Goal: Information Seeking & Learning: Learn about a topic

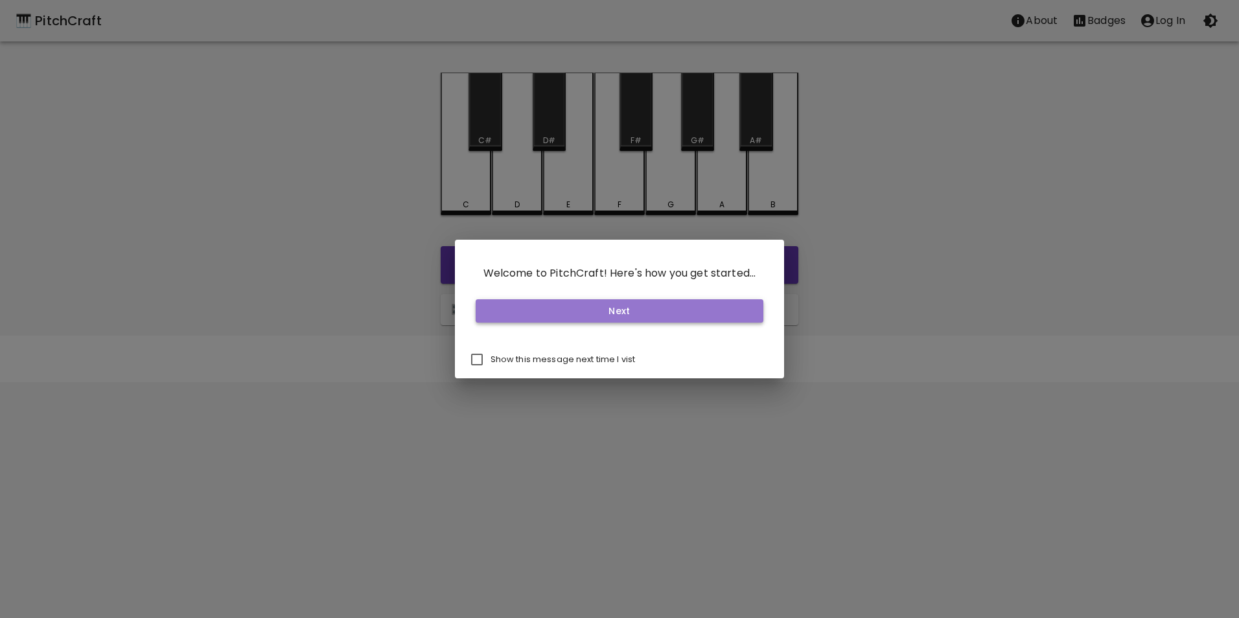
click at [614, 308] on button "Next" at bounding box center [620, 311] width 288 height 24
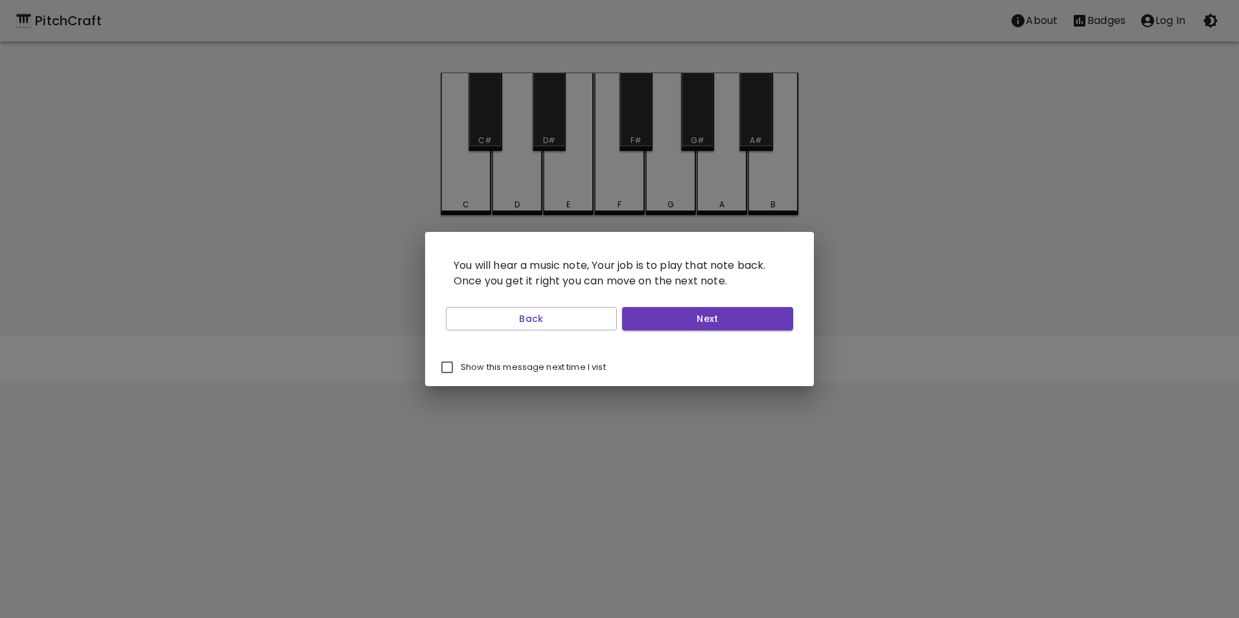
click at [712, 336] on div "You will hear a music note, Your job is to play that note back. Once you get it…" at bounding box center [619, 290] width 389 height 117
click at [705, 316] on button "Next" at bounding box center [707, 319] width 171 height 24
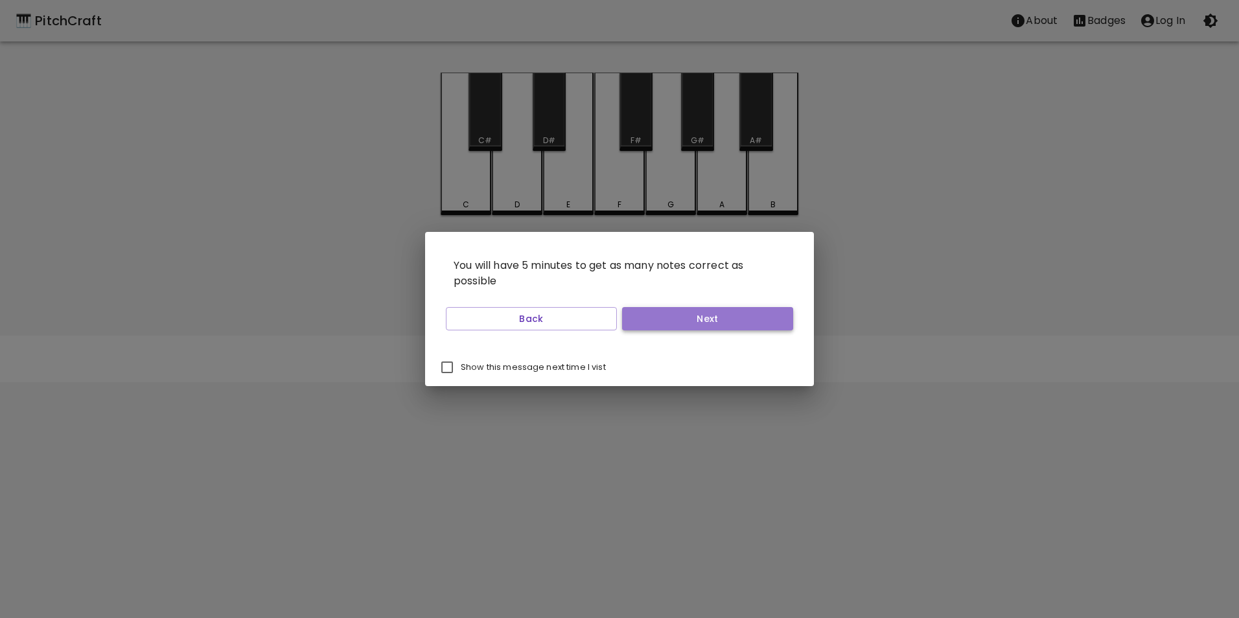
click at [669, 316] on button "Next" at bounding box center [707, 319] width 171 height 24
click at [666, 321] on button "Next" at bounding box center [707, 319] width 171 height 24
click at [667, 321] on button "Start Playing" at bounding box center [707, 319] width 171 height 24
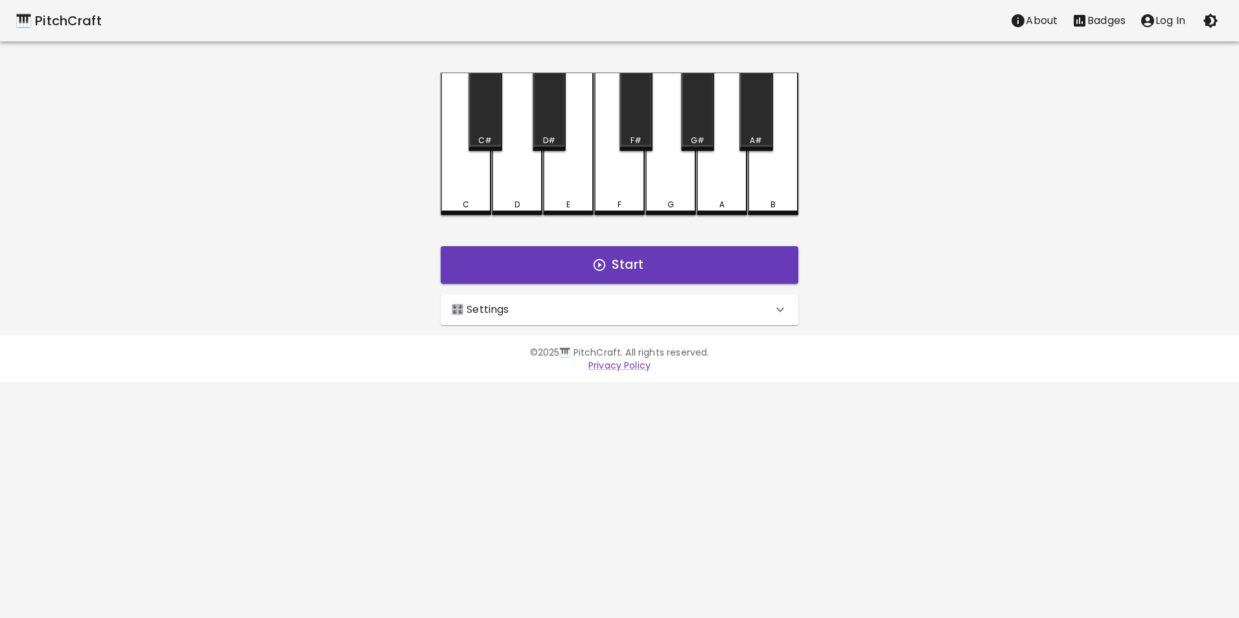
click at [621, 325] on div "🎛️ Settings Level 11 | C, D, E, F, G, A, B, F#, C#, G#, D#, A# 21 Level Mode Se…" at bounding box center [620, 309] width 368 height 41
click at [633, 320] on div "🎛️ Settings" at bounding box center [620, 309] width 358 height 31
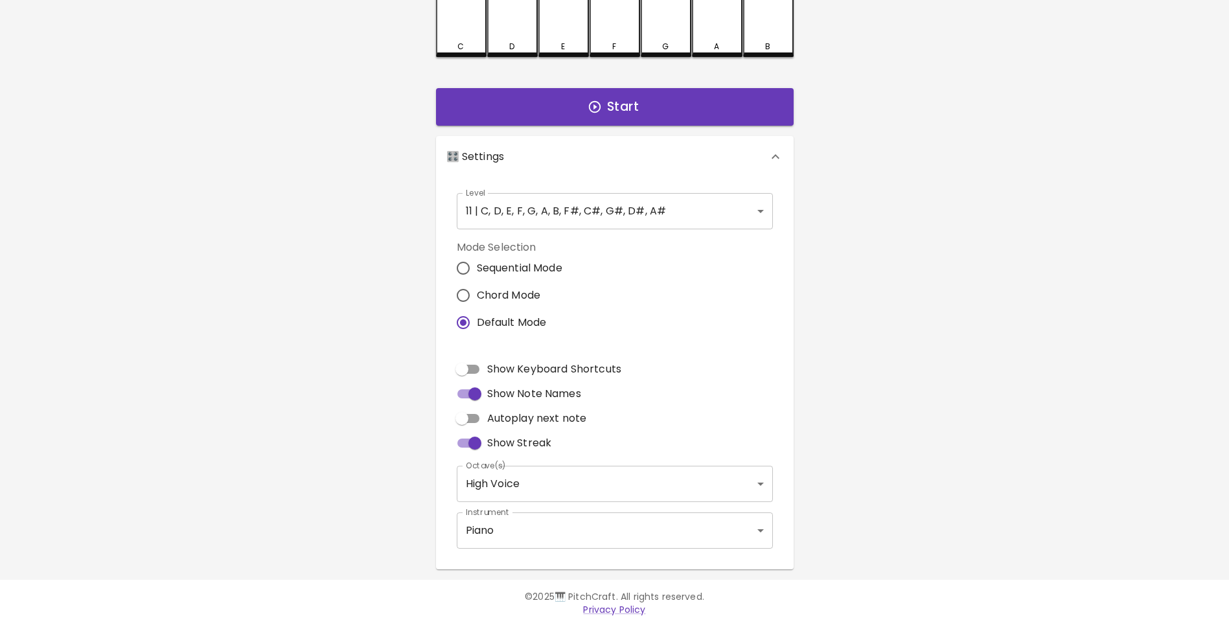
scroll to position [167, 0]
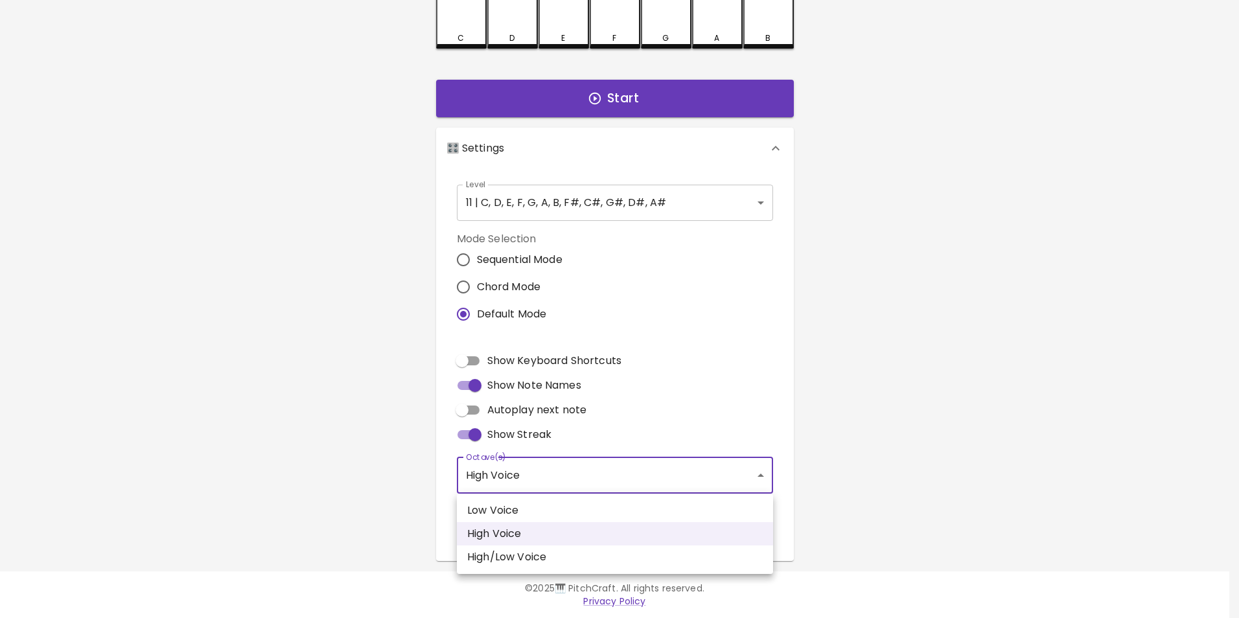
click at [567, 467] on body "🎹 PitchCraft About Badges Log In C C# D D# E F F# G G# A A# B Start 🎛️ Settings…" at bounding box center [619, 225] width 1239 height 785
click at [567, 467] on div at bounding box center [619, 309] width 1239 height 618
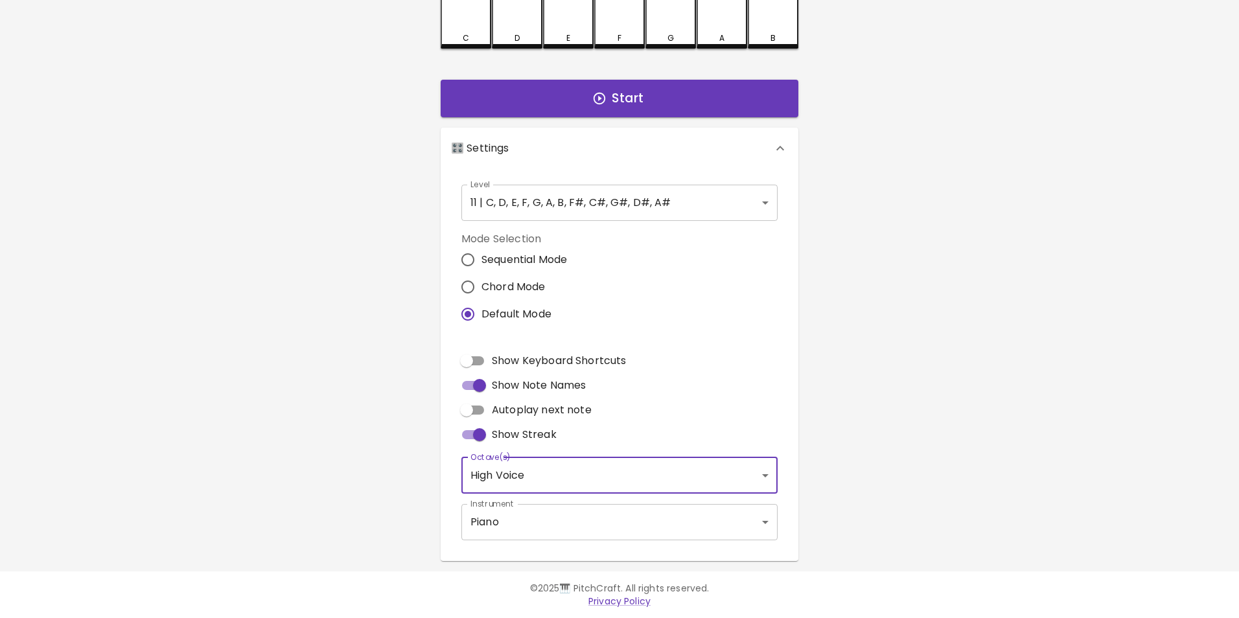
click at [561, 522] on body "🎹 PitchCraft About Badges Log In C C# D D# E F F# G G# A A# B Start 🎛️ Settings…" at bounding box center [619, 225] width 1239 height 785
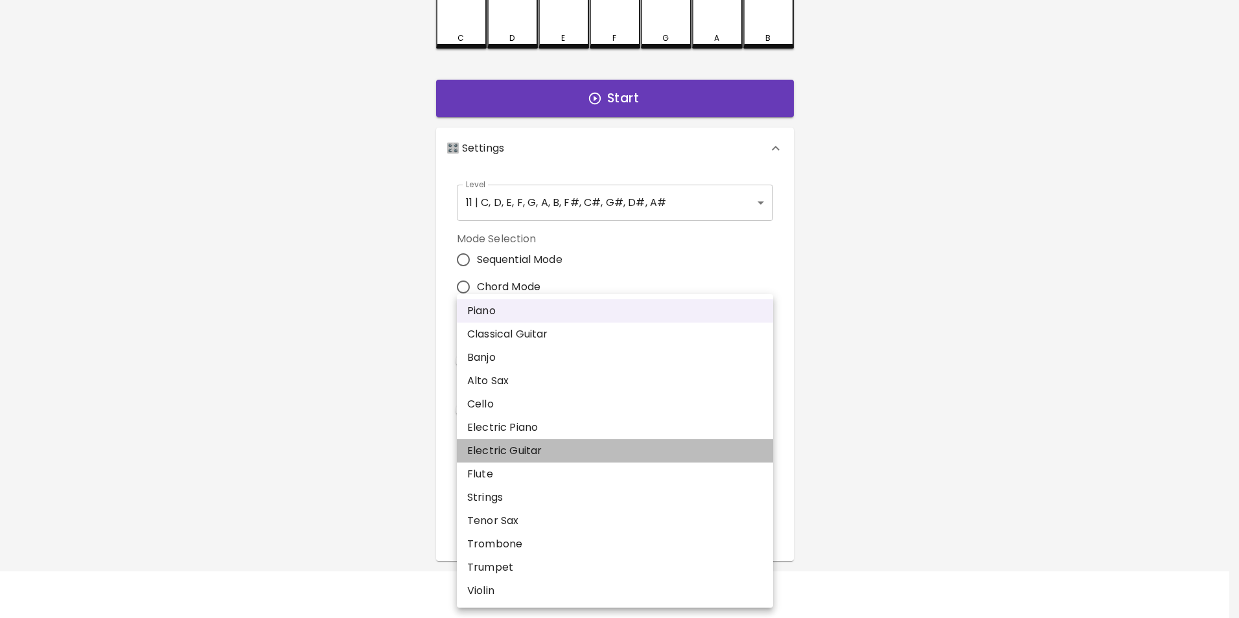
click at [552, 445] on li "Electric Guitar" at bounding box center [615, 450] width 316 height 23
type input "electric_guitar_clean"
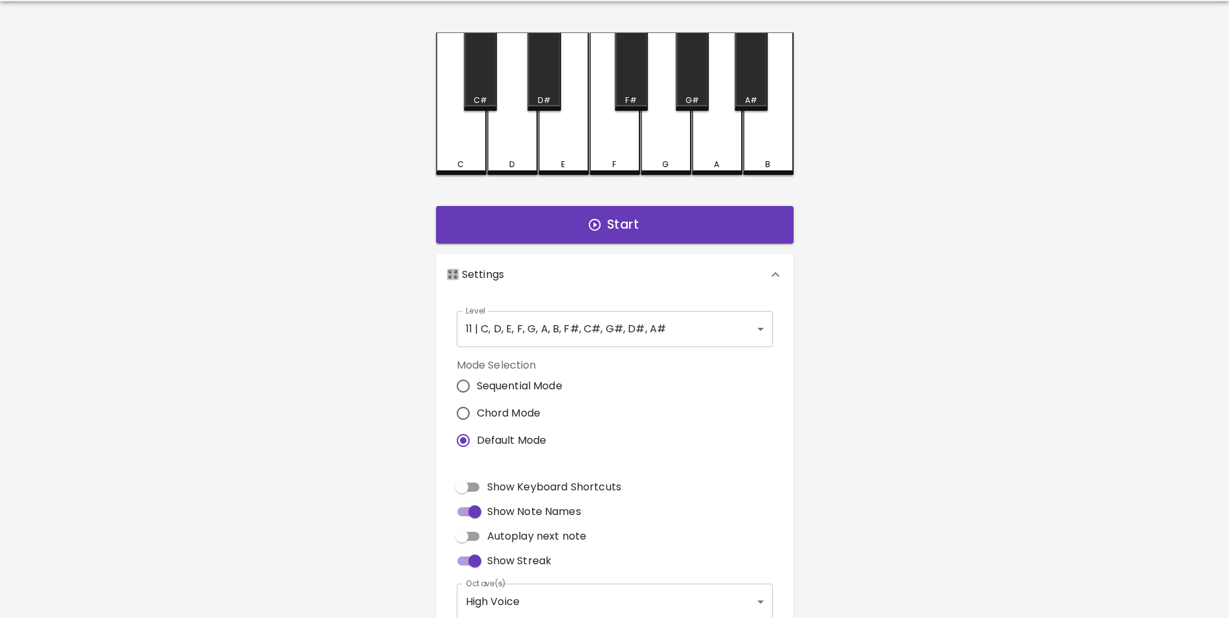
scroll to position [37, 0]
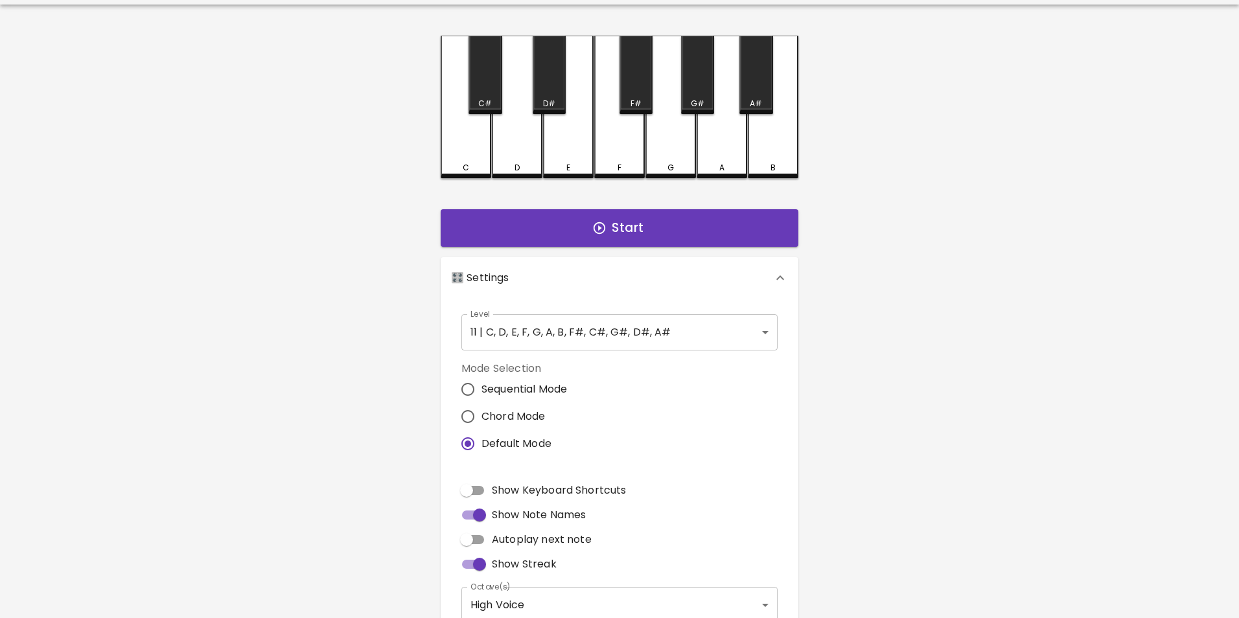
click at [664, 344] on body "🎹 PitchCraft About Badges Log In C C# D D# E F F# G G# A A# B Start 🎛️ Settings…" at bounding box center [619, 355] width 1239 height 785
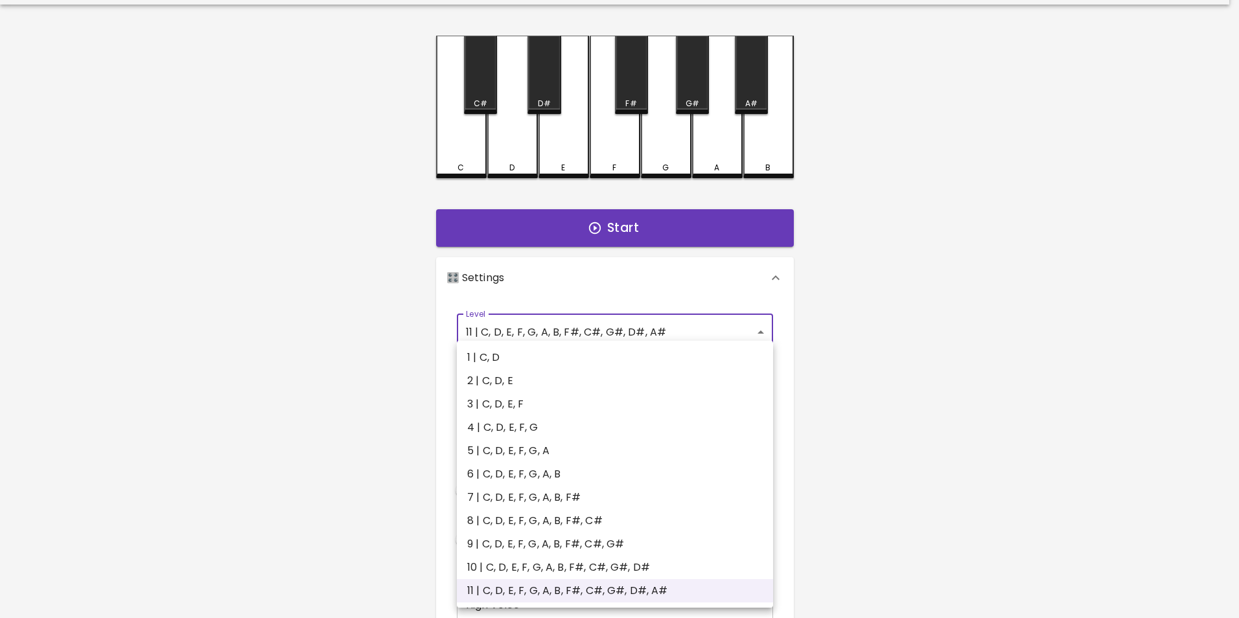
click at [656, 357] on li "1 | C, D" at bounding box center [615, 357] width 316 height 23
type input "1"
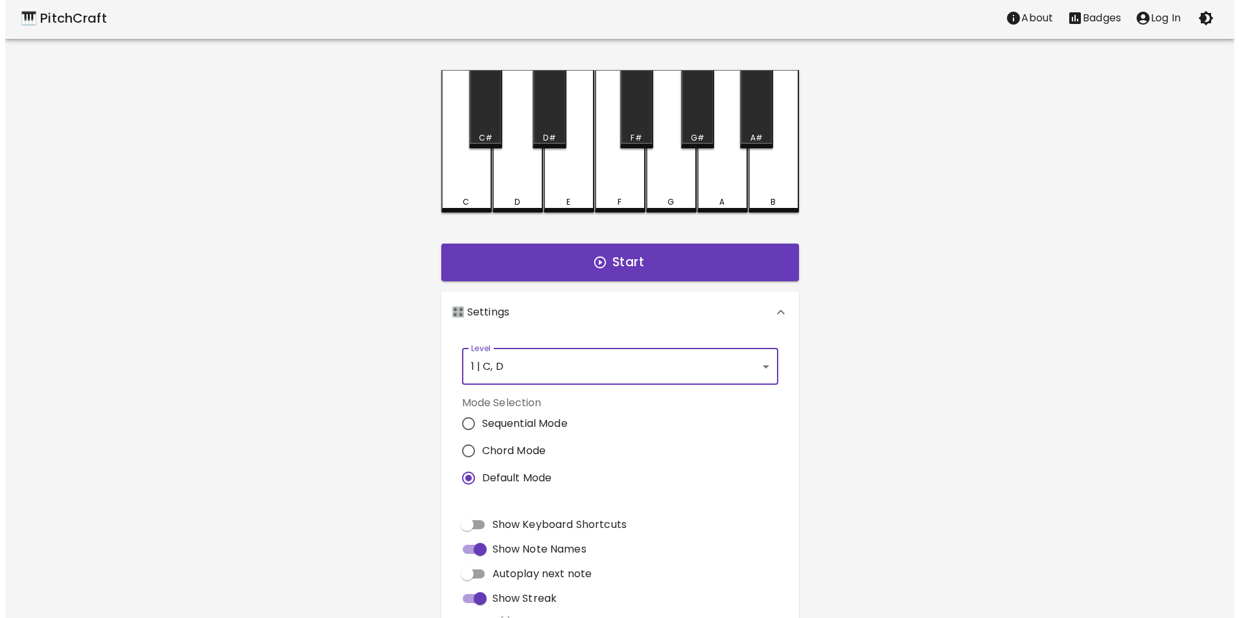
scroll to position [0, 0]
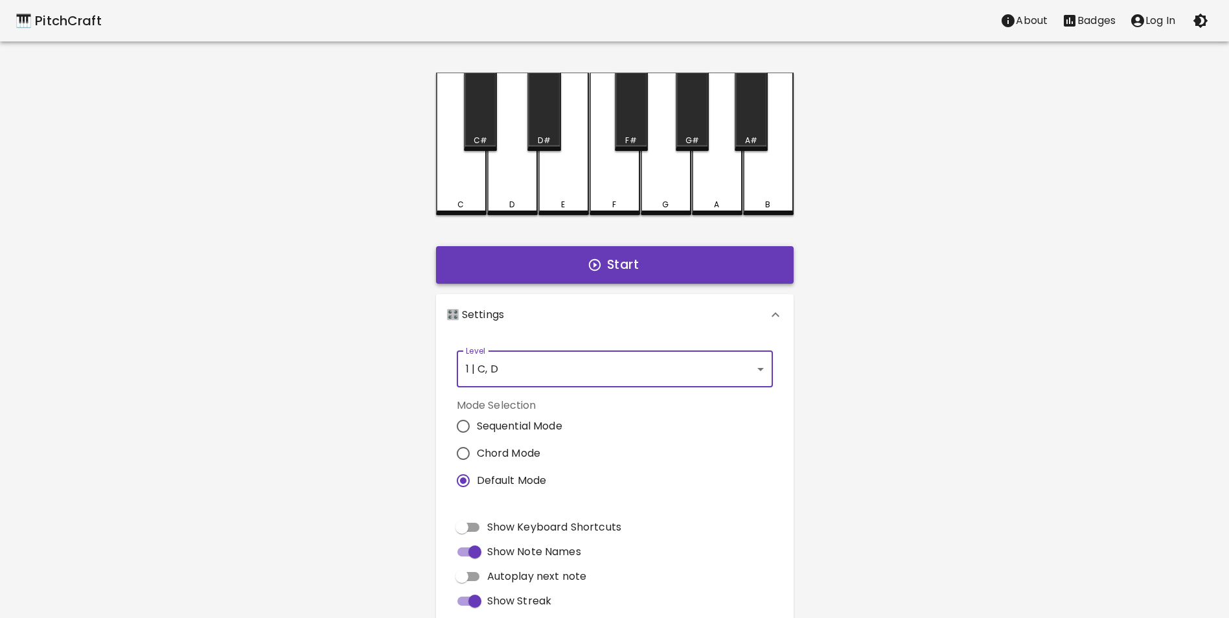
click at [655, 265] on button "Start" at bounding box center [615, 265] width 358 height 38
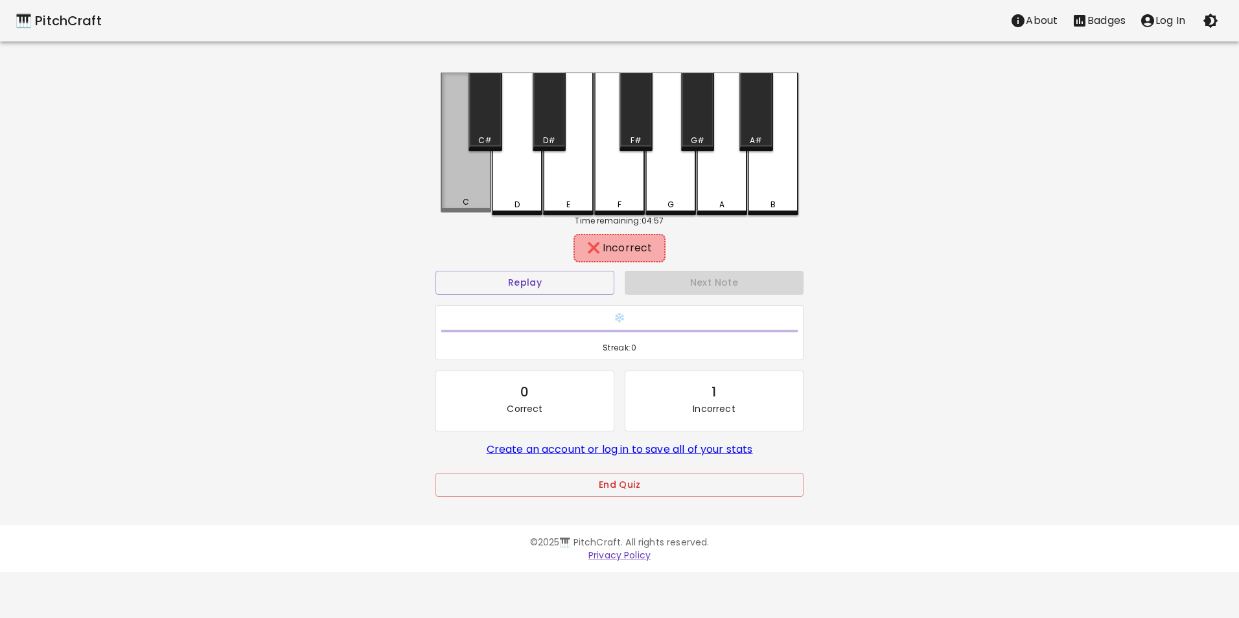
click at [469, 174] on div "C" at bounding box center [466, 143] width 51 height 140
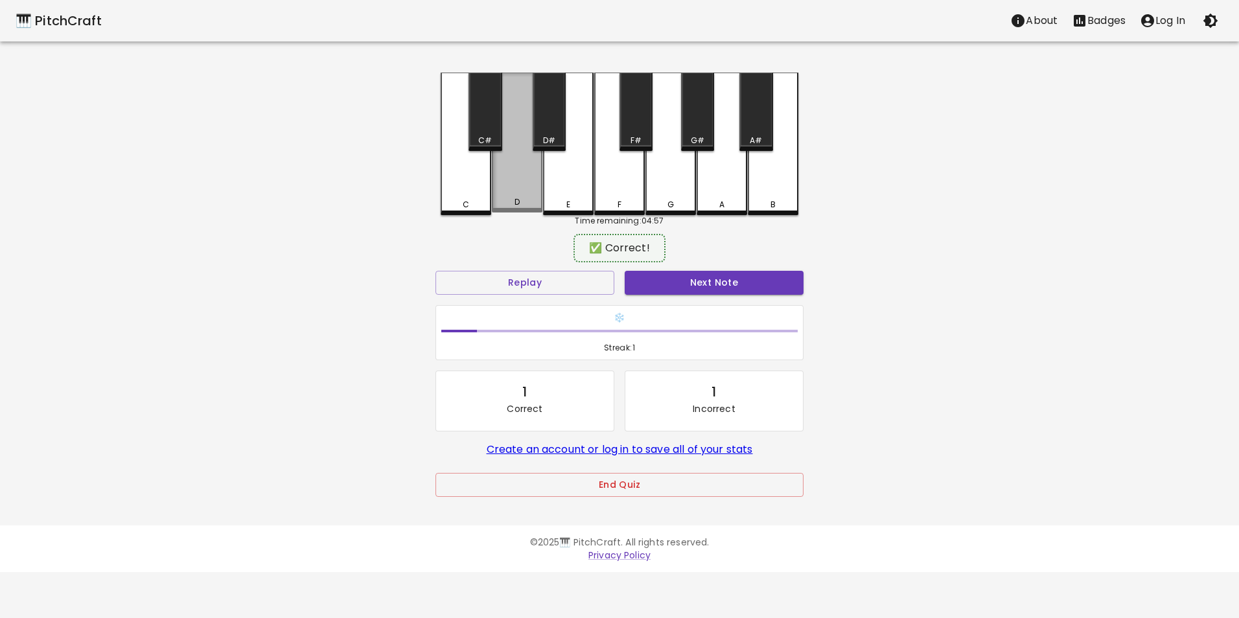
click at [513, 175] on div "D" at bounding box center [517, 143] width 51 height 140
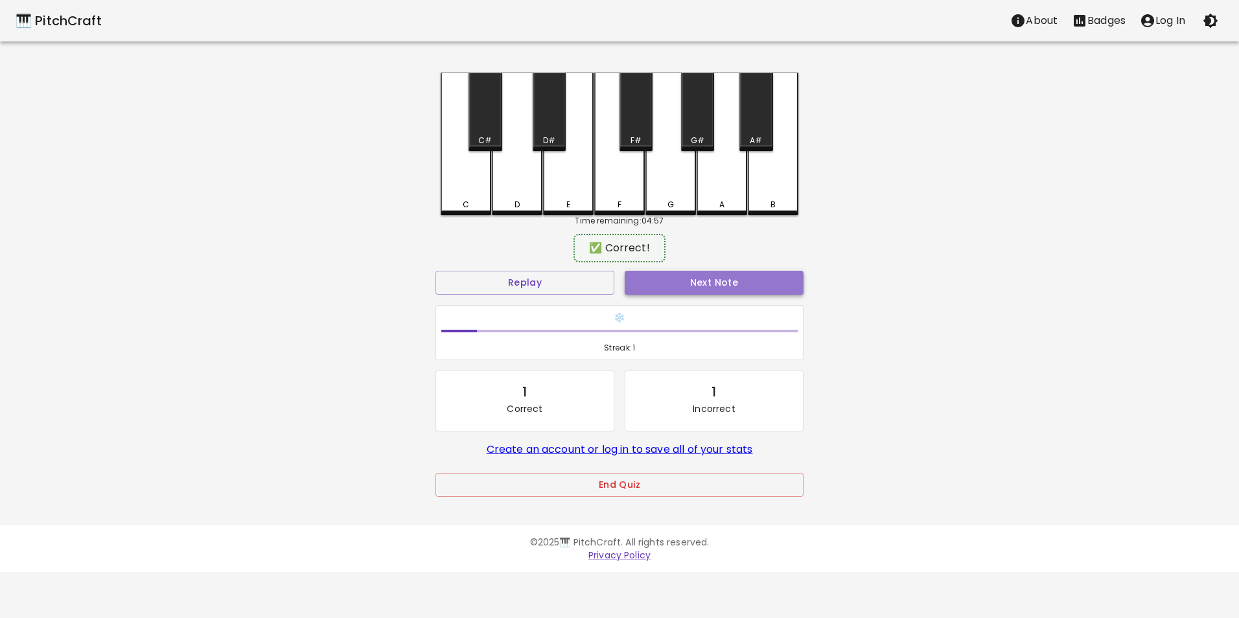
click at [686, 283] on button "Next Note" at bounding box center [714, 283] width 179 height 24
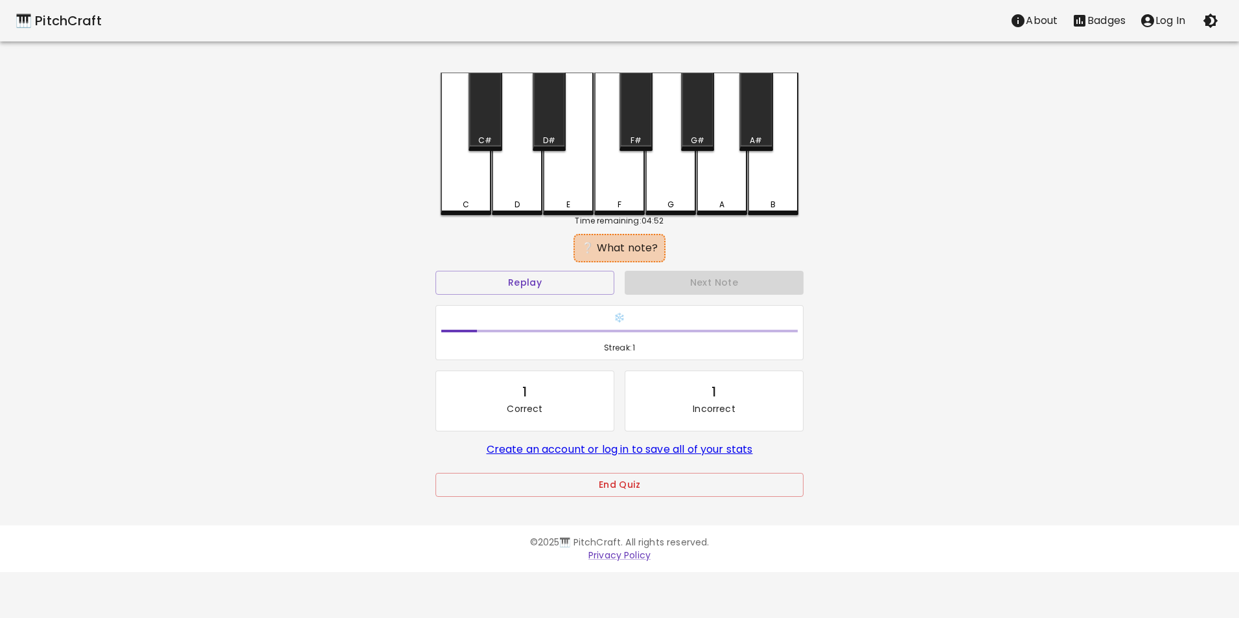
click at [518, 196] on div "D" at bounding box center [517, 144] width 51 height 143
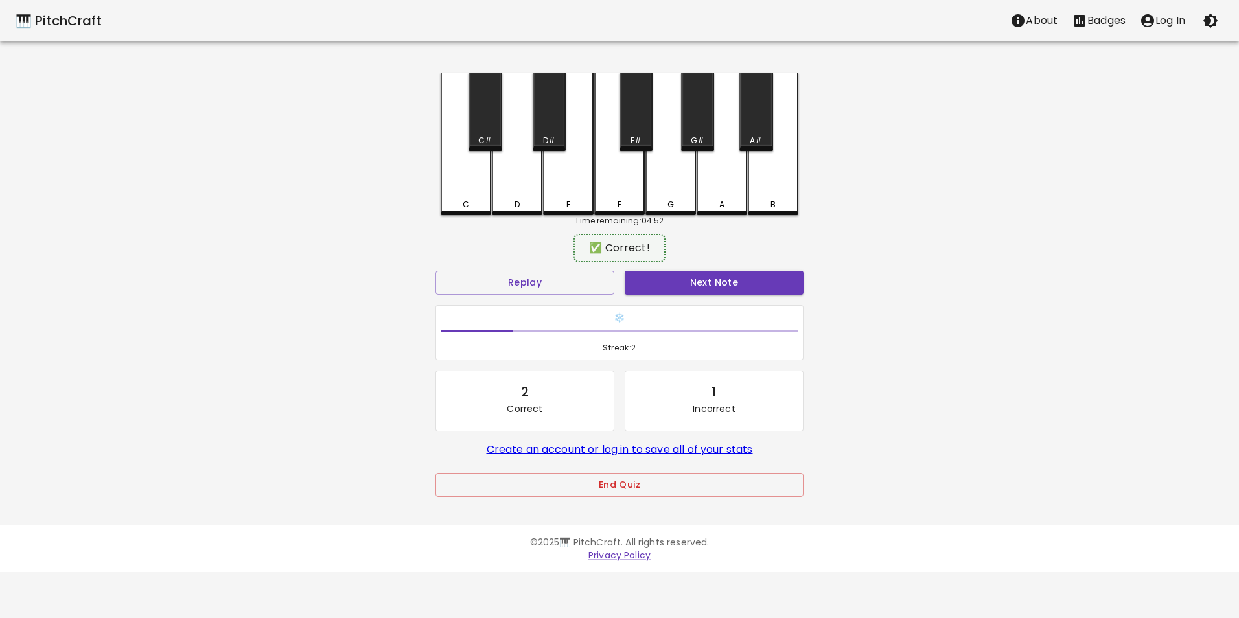
click at [675, 292] on button "Next Note" at bounding box center [714, 283] width 179 height 24
click at [447, 192] on div "C" at bounding box center [466, 143] width 51 height 140
click at [688, 284] on button "Next Note" at bounding box center [714, 283] width 179 height 24
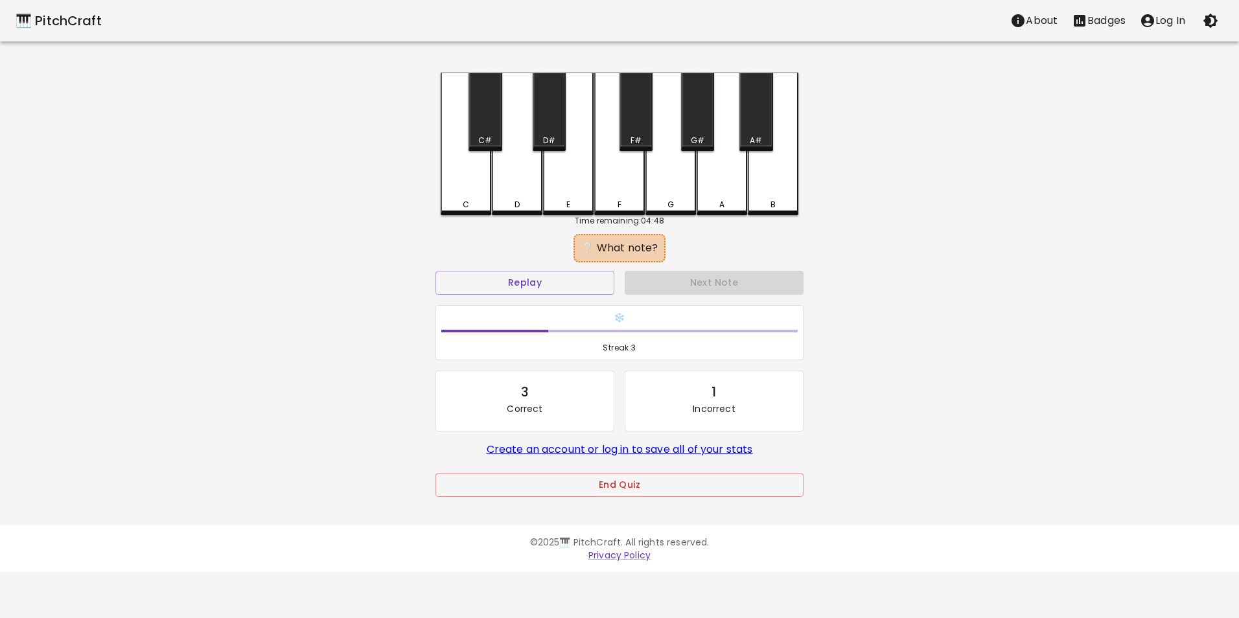
click at [525, 194] on div "D" at bounding box center [517, 144] width 51 height 143
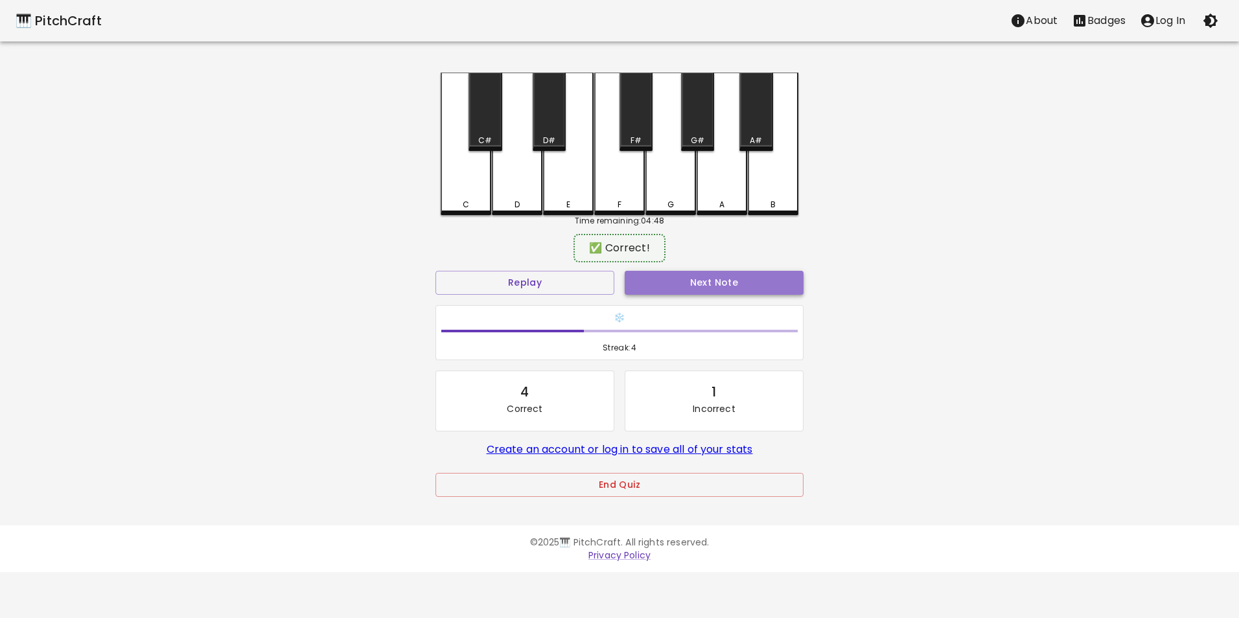
click at [662, 278] on button "Next Note" at bounding box center [714, 283] width 179 height 24
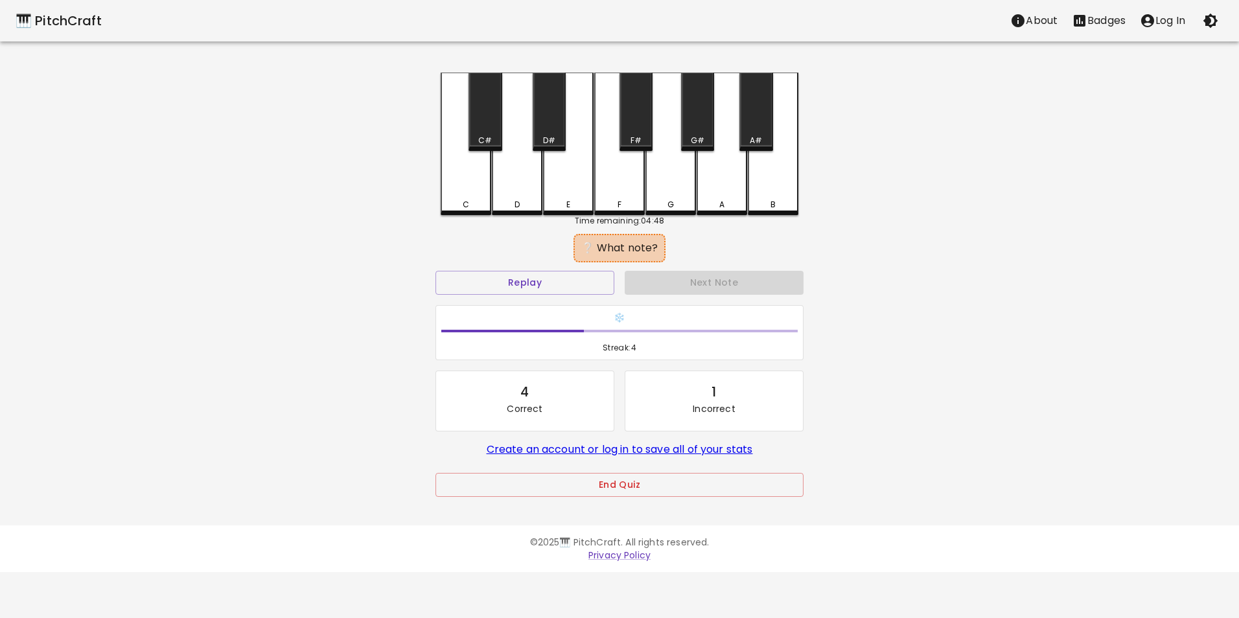
click at [508, 207] on div "D" at bounding box center [517, 205] width 48 height 12
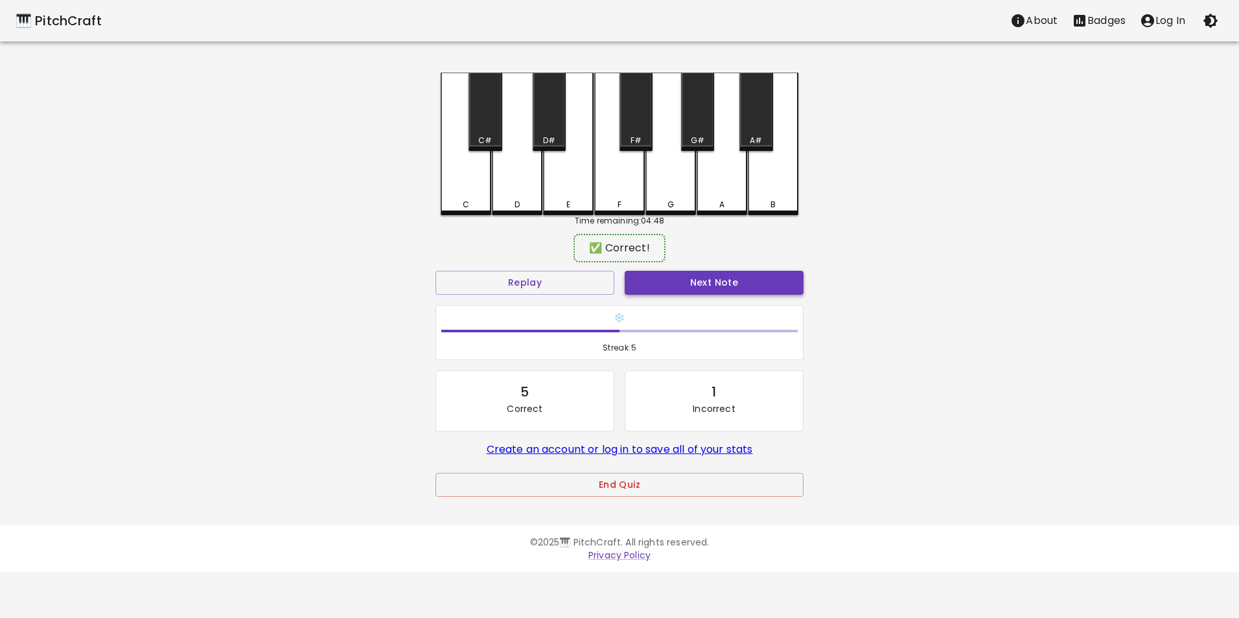
click at [669, 283] on button "Next Note" at bounding box center [714, 283] width 179 height 24
click at [464, 202] on div "C" at bounding box center [466, 202] width 6 height 12
click at [680, 277] on button "Next Note" at bounding box center [714, 283] width 179 height 24
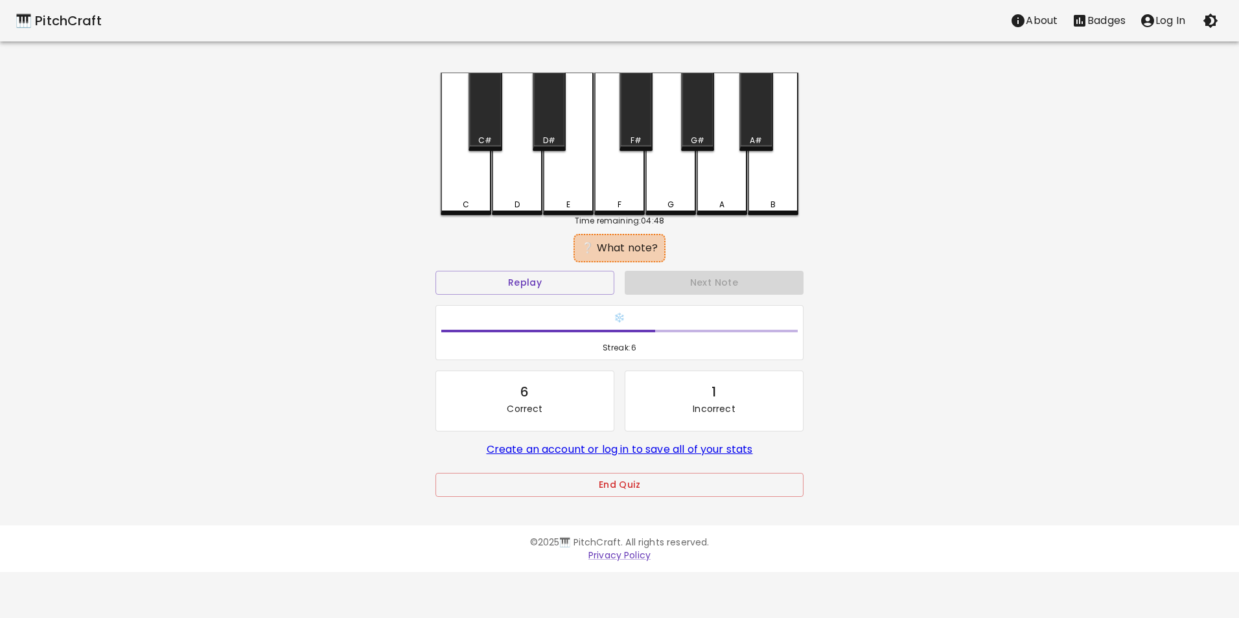
click at [460, 197] on div "C" at bounding box center [466, 144] width 51 height 143
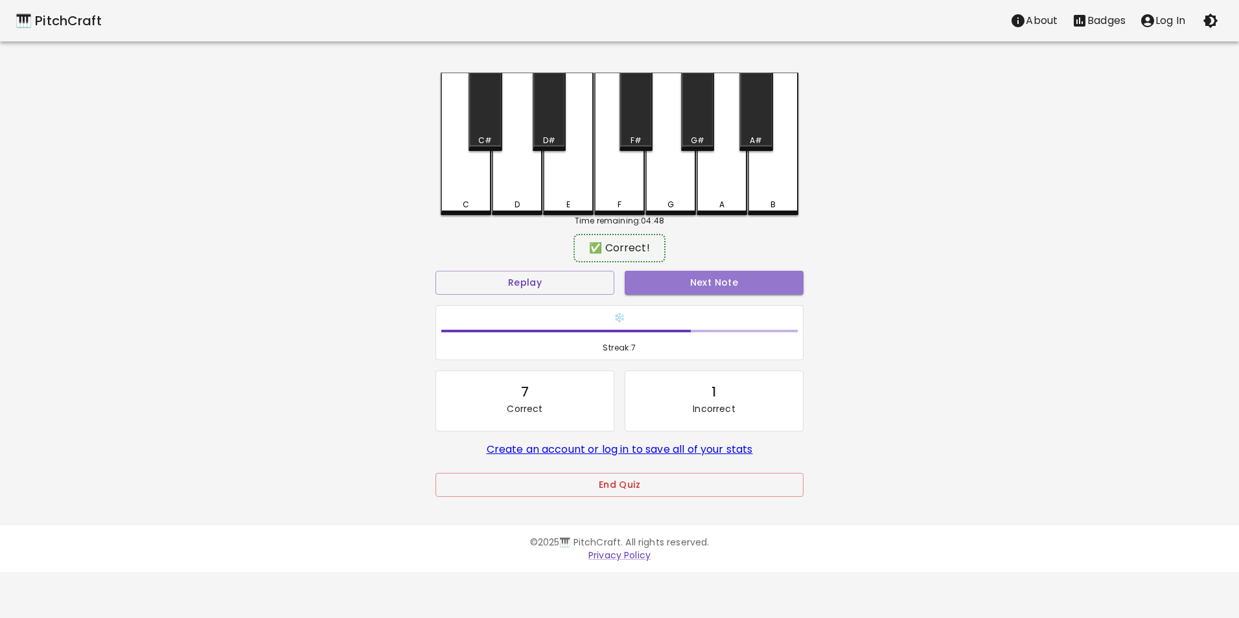
drag, startPoint x: 658, startPoint y: 282, endPoint x: 643, endPoint y: 277, distance: 15.8
click at [658, 281] on button "Next Note" at bounding box center [714, 283] width 179 height 24
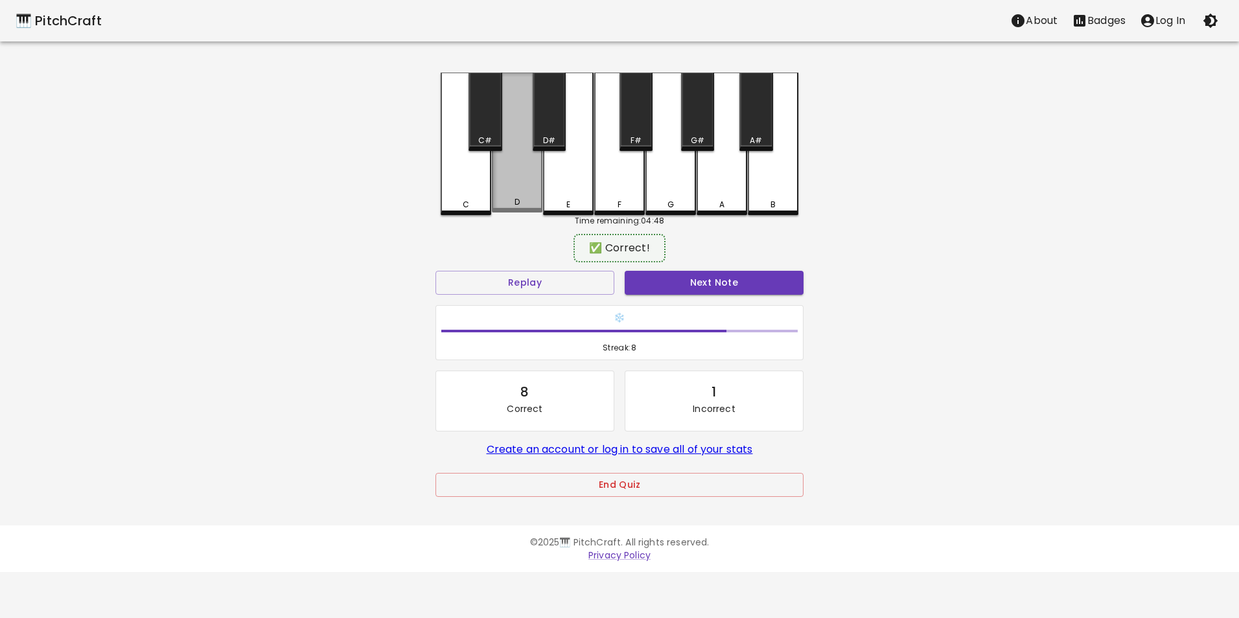
click at [528, 183] on div "D" at bounding box center [517, 143] width 51 height 140
click at [665, 281] on button "Next Note" at bounding box center [714, 283] width 179 height 24
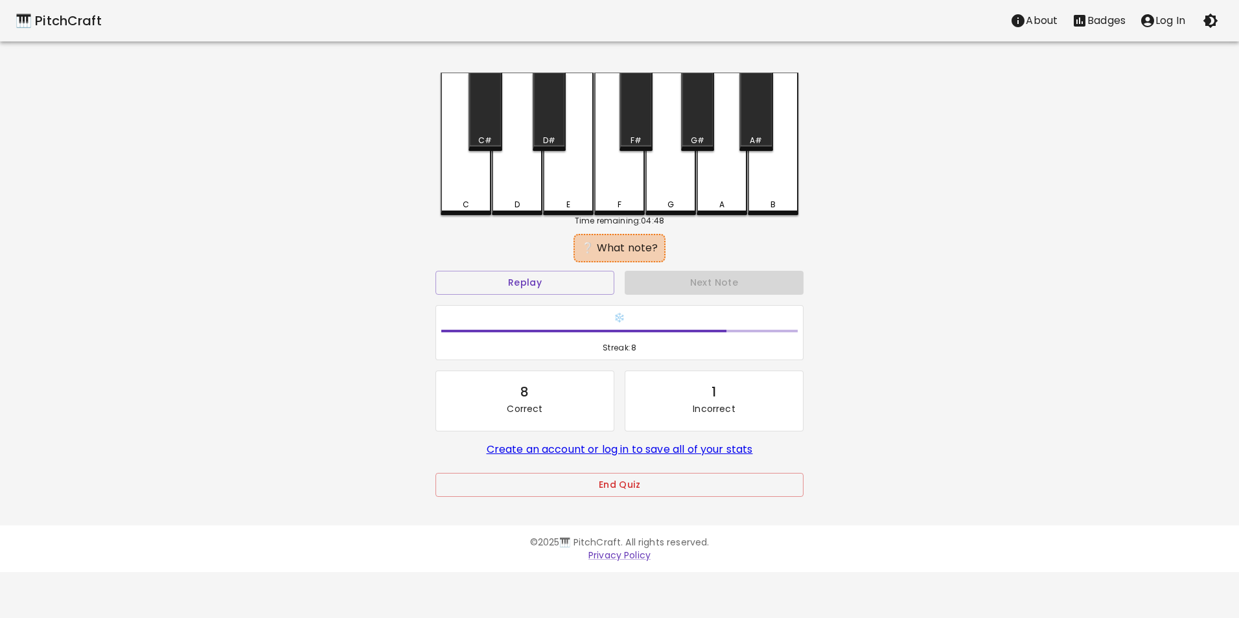
click at [450, 188] on div "C" at bounding box center [466, 144] width 51 height 143
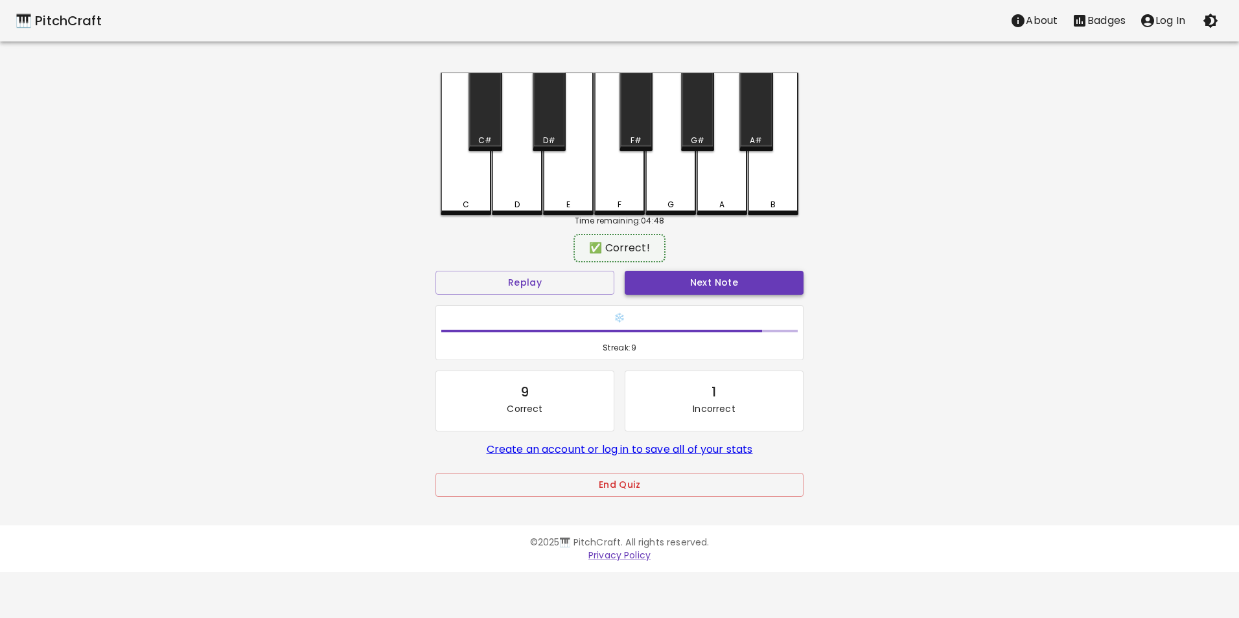
click at [700, 285] on button "Next Note" at bounding box center [714, 283] width 179 height 24
click at [524, 193] on div "D" at bounding box center [517, 143] width 51 height 140
click at [679, 286] on button "Next Note" at bounding box center [714, 283] width 179 height 24
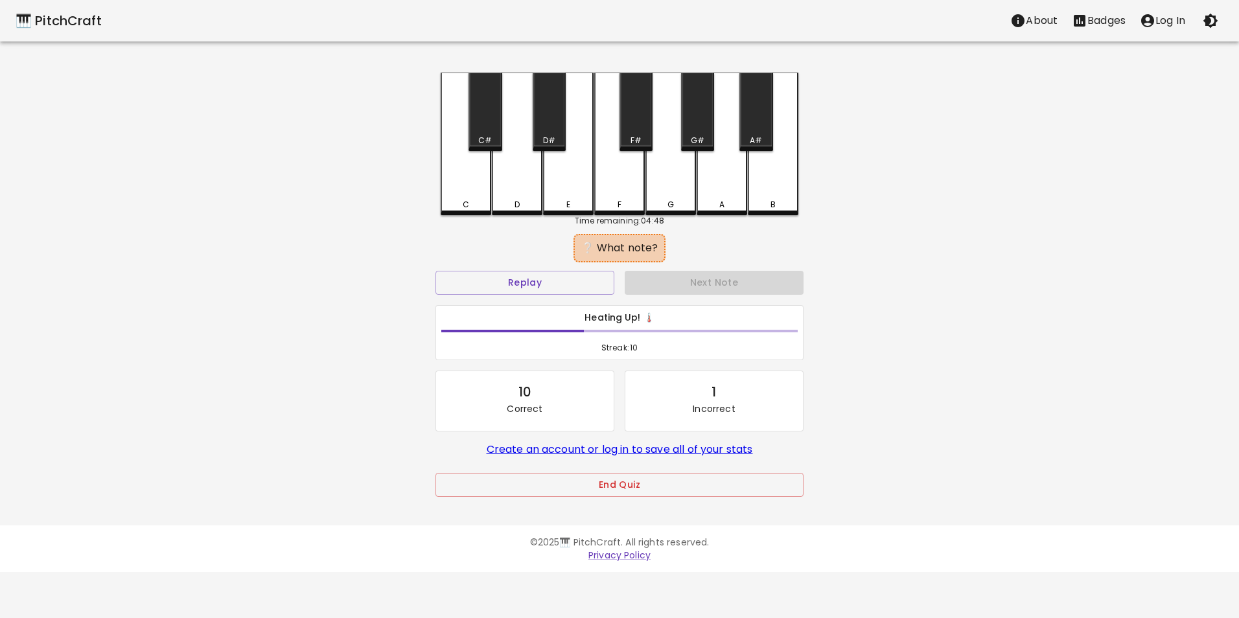
click at [520, 187] on div "D" at bounding box center [517, 144] width 51 height 143
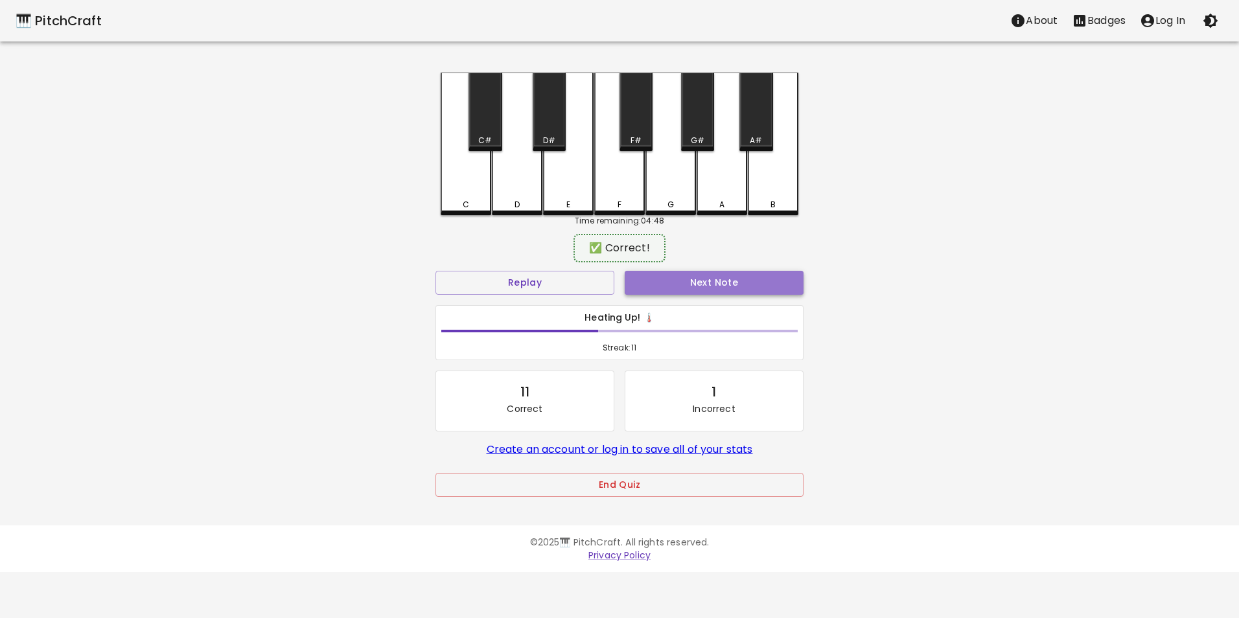
click at [657, 279] on button "Next Note" at bounding box center [714, 283] width 179 height 24
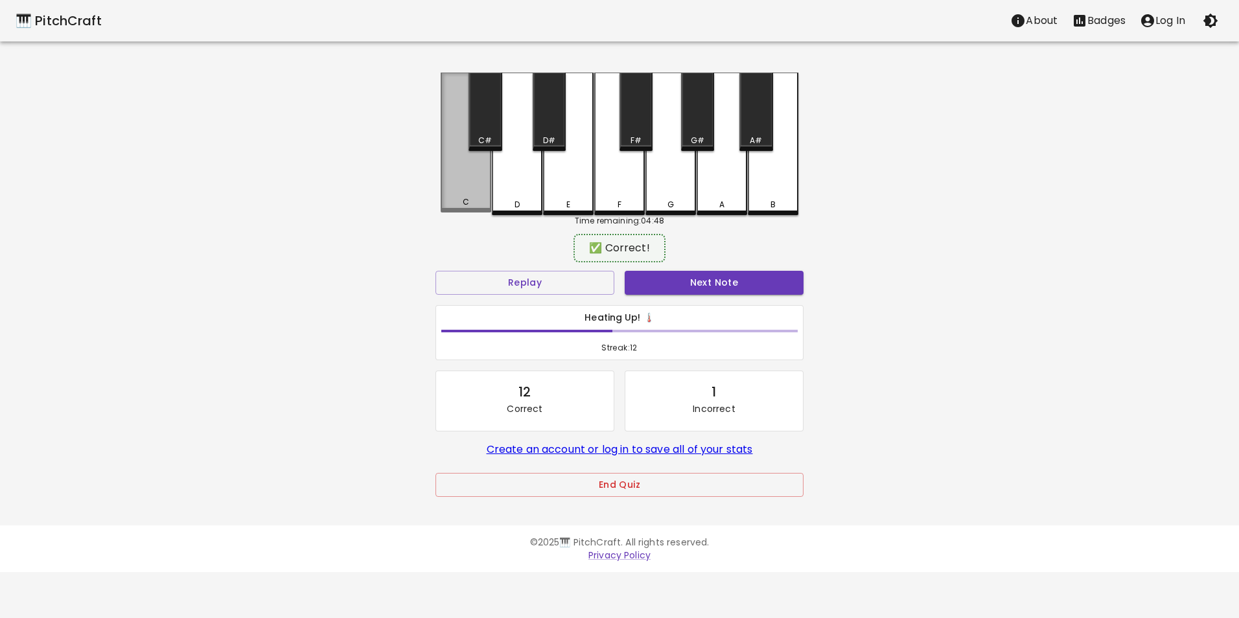
click at [464, 195] on div "C" at bounding box center [466, 143] width 51 height 140
click at [708, 279] on button "Next Note" at bounding box center [714, 283] width 179 height 24
drag, startPoint x: 476, startPoint y: 186, endPoint x: 607, endPoint y: 255, distance: 147.9
click at [476, 186] on div "C" at bounding box center [466, 143] width 51 height 140
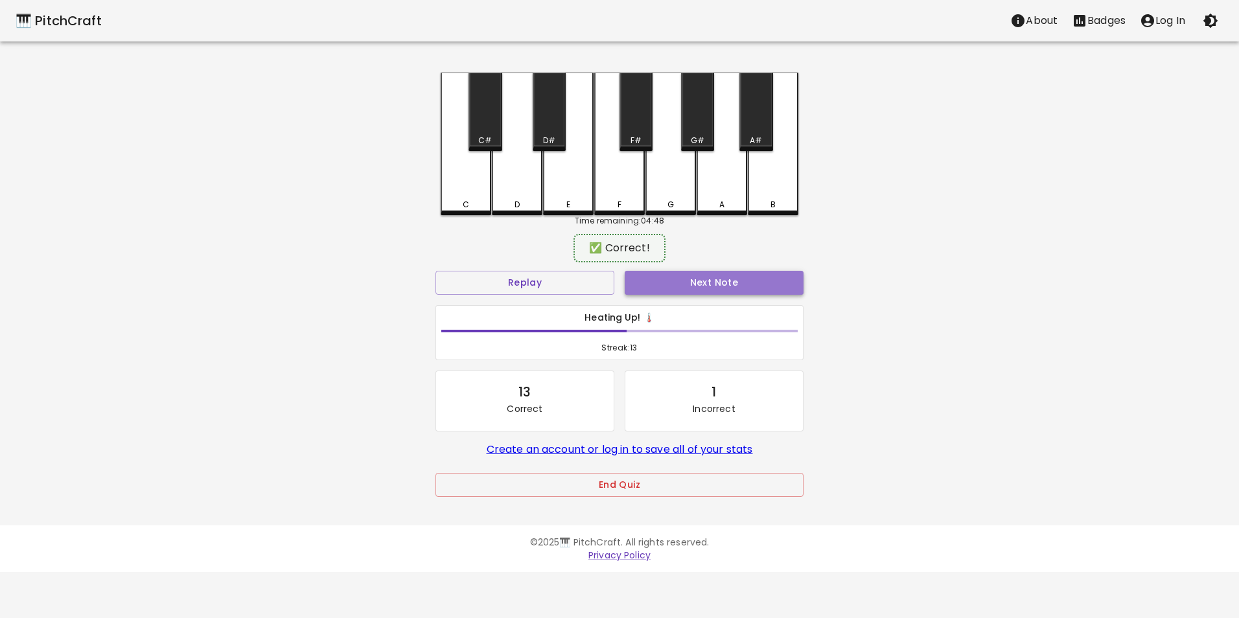
click at [664, 279] on button "Next Note" at bounding box center [714, 283] width 179 height 24
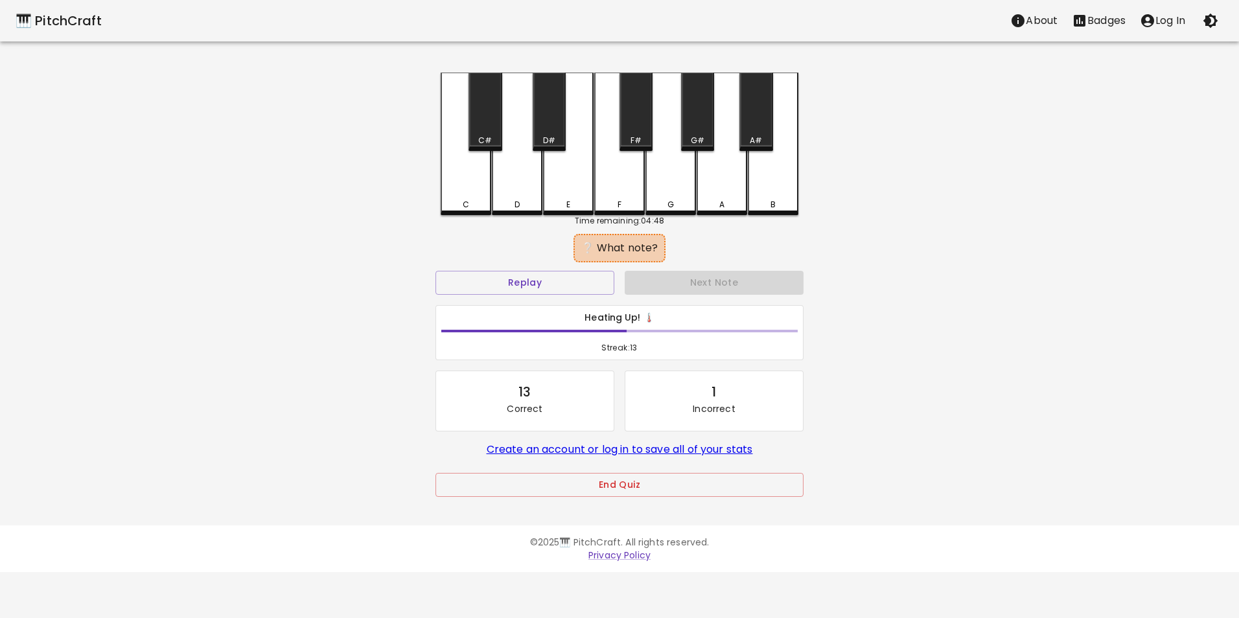
drag, startPoint x: 467, startPoint y: 198, endPoint x: 588, endPoint y: 241, distance: 128.7
click at [469, 198] on div "C" at bounding box center [466, 144] width 51 height 143
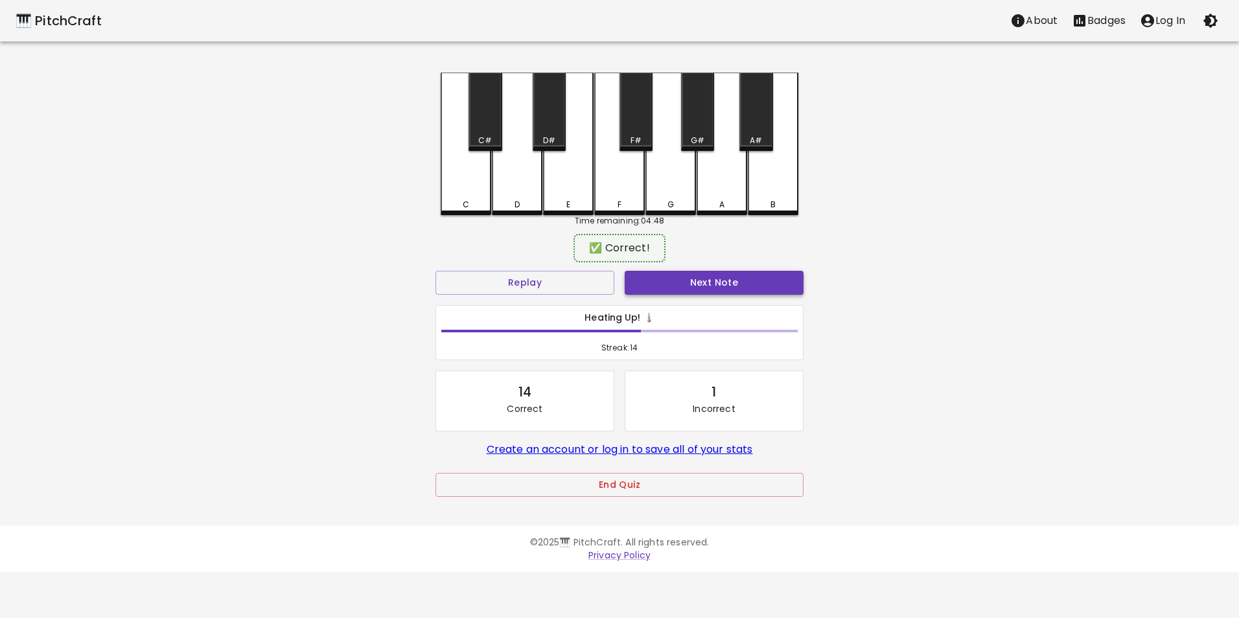
click at [710, 290] on button "Next Note" at bounding box center [714, 283] width 179 height 24
click at [478, 203] on div "C" at bounding box center [466, 202] width 48 height 12
click at [682, 286] on button "Next Note" at bounding box center [714, 283] width 179 height 24
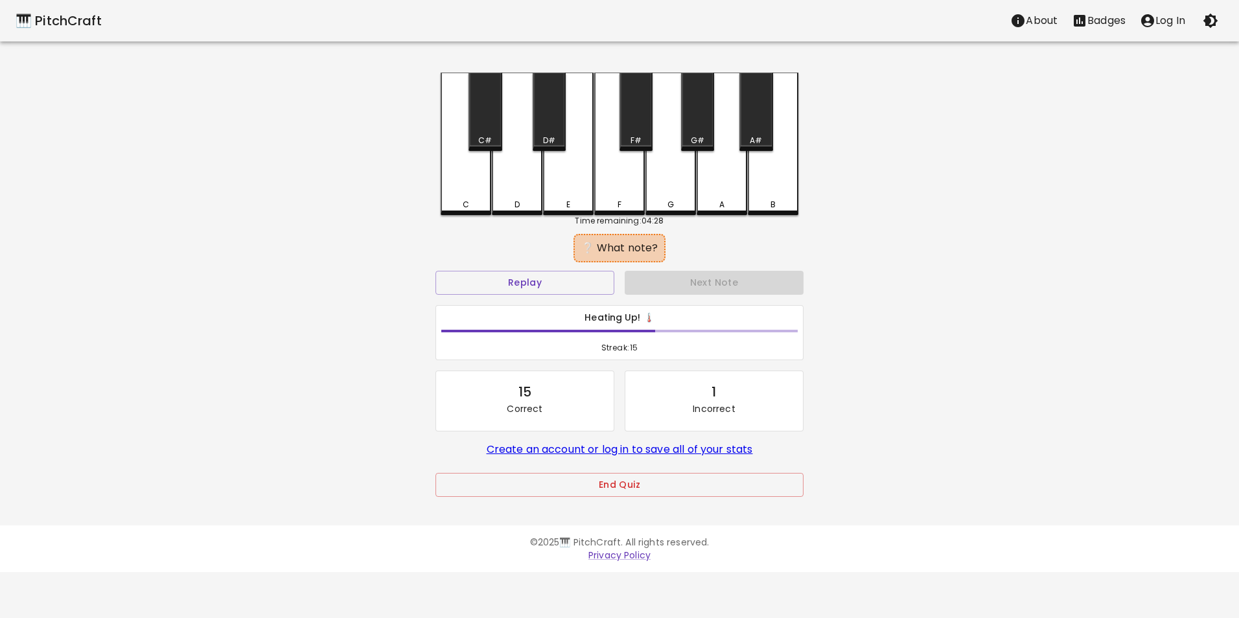
click at [515, 197] on div "D" at bounding box center [517, 144] width 51 height 143
drag, startPoint x: 476, startPoint y: 187, endPoint x: 483, endPoint y: 187, distance: 7.1
click at [475, 187] on div "C" at bounding box center [466, 144] width 51 height 143
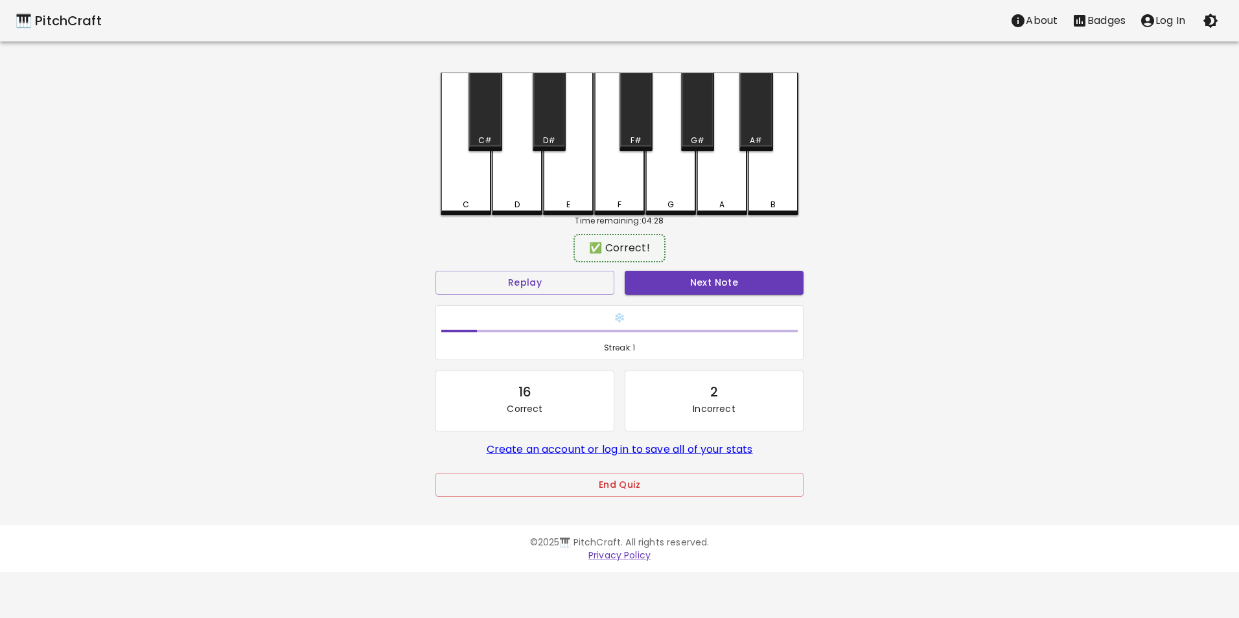
drag, startPoint x: 692, startPoint y: 285, endPoint x: 618, endPoint y: 272, distance: 74.4
click at [690, 285] on button "Next Note" at bounding box center [714, 283] width 179 height 24
click at [509, 188] on div "D" at bounding box center [517, 143] width 51 height 140
click at [665, 284] on button "Next Note" at bounding box center [714, 283] width 179 height 24
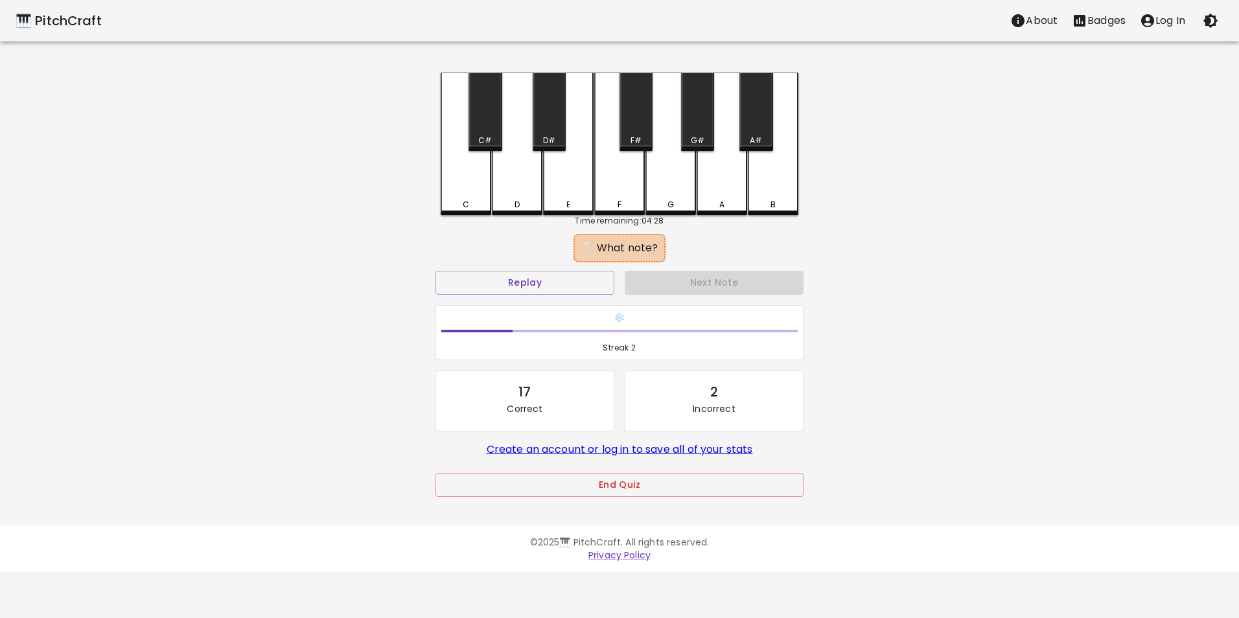
click at [507, 189] on div "D" at bounding box center [517, 144] width 51 height 143
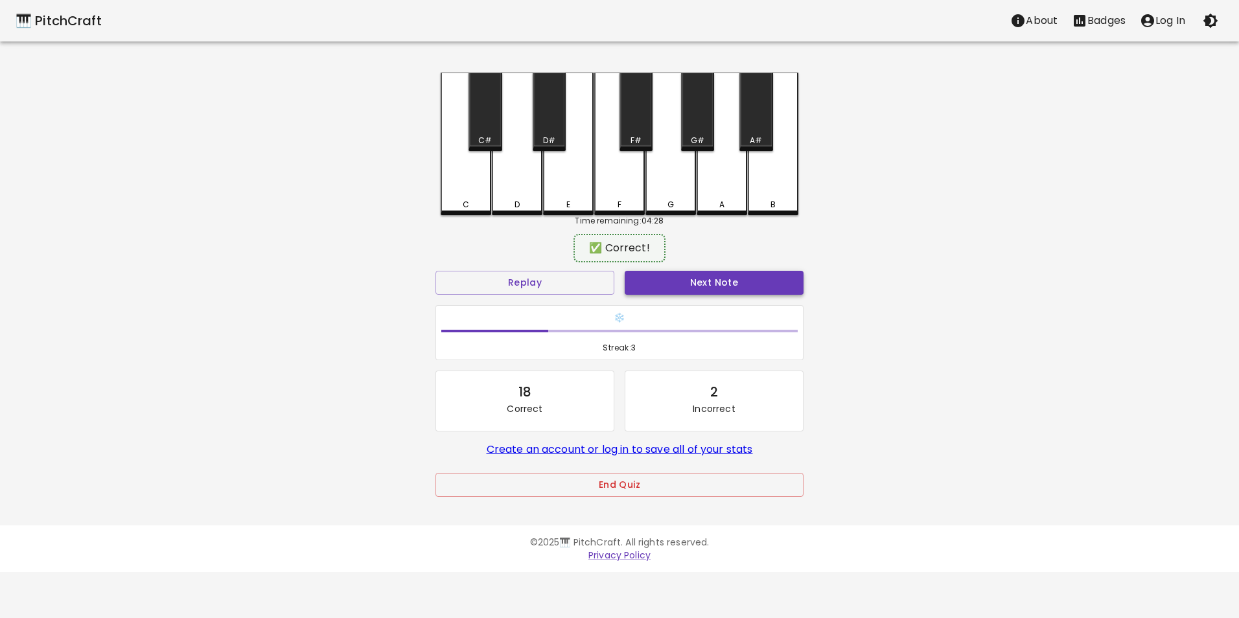
click at [694, 281] on button "Next Note" at bounding box center [714, 283] width 179 height 24
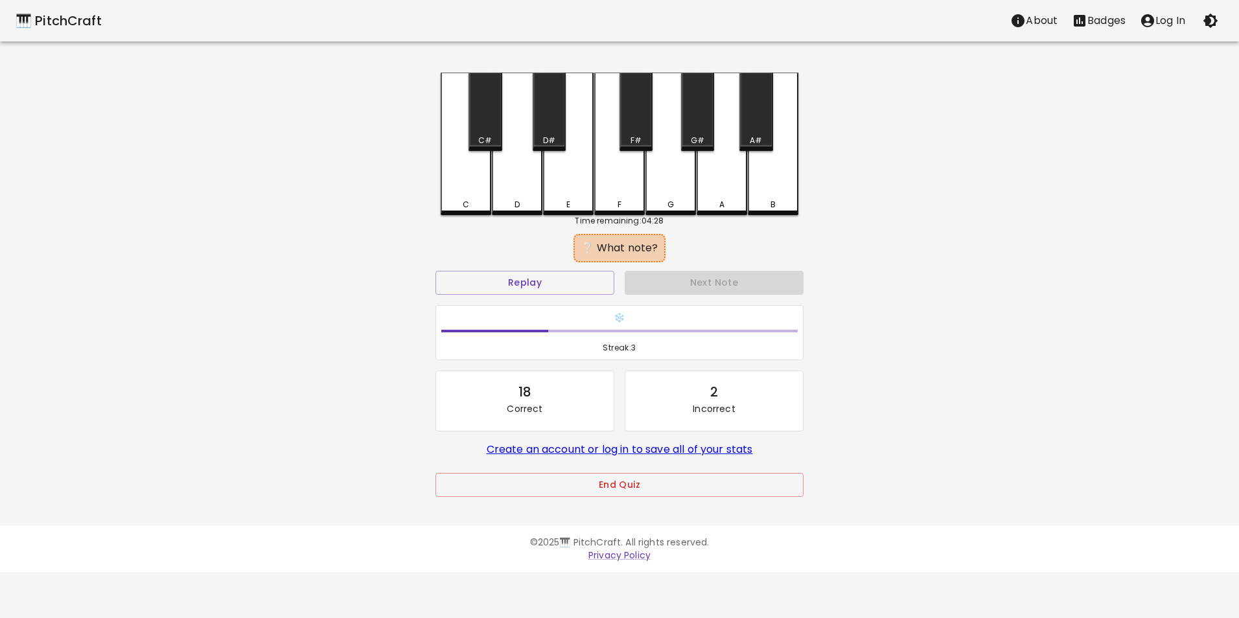
click at [528, 183] on div "D" at bounding box center [517, 144] width 51 height 143
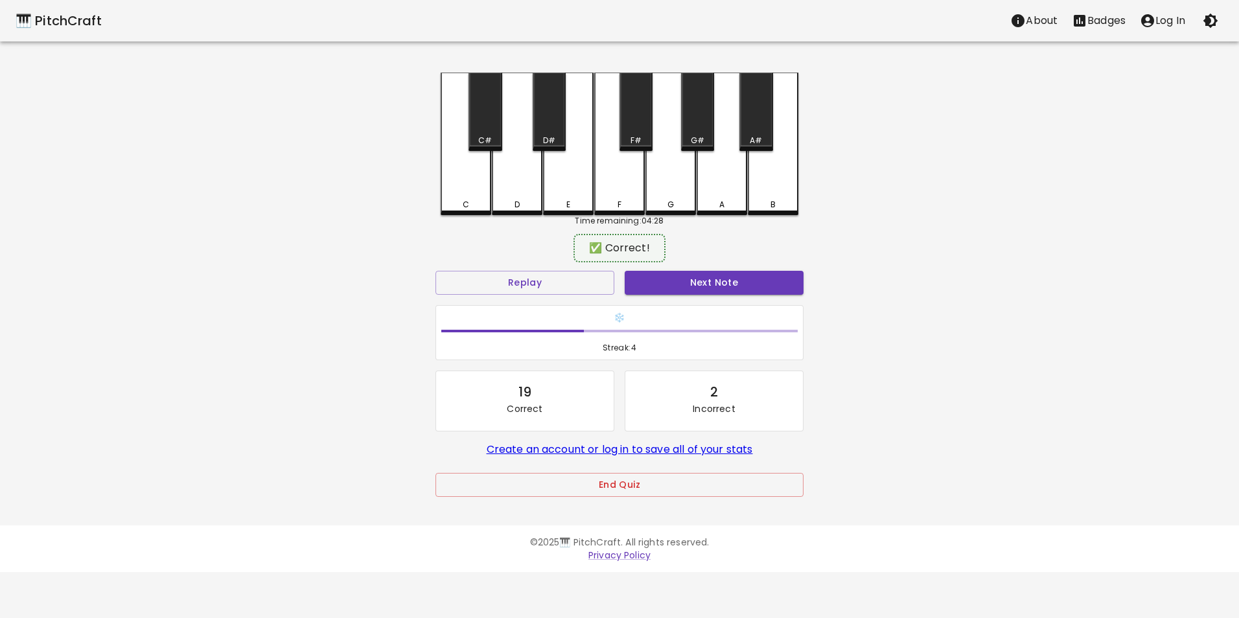
click at [665, 283] on button "Next Note" at bounding box center [714, 283] width 179 height 24
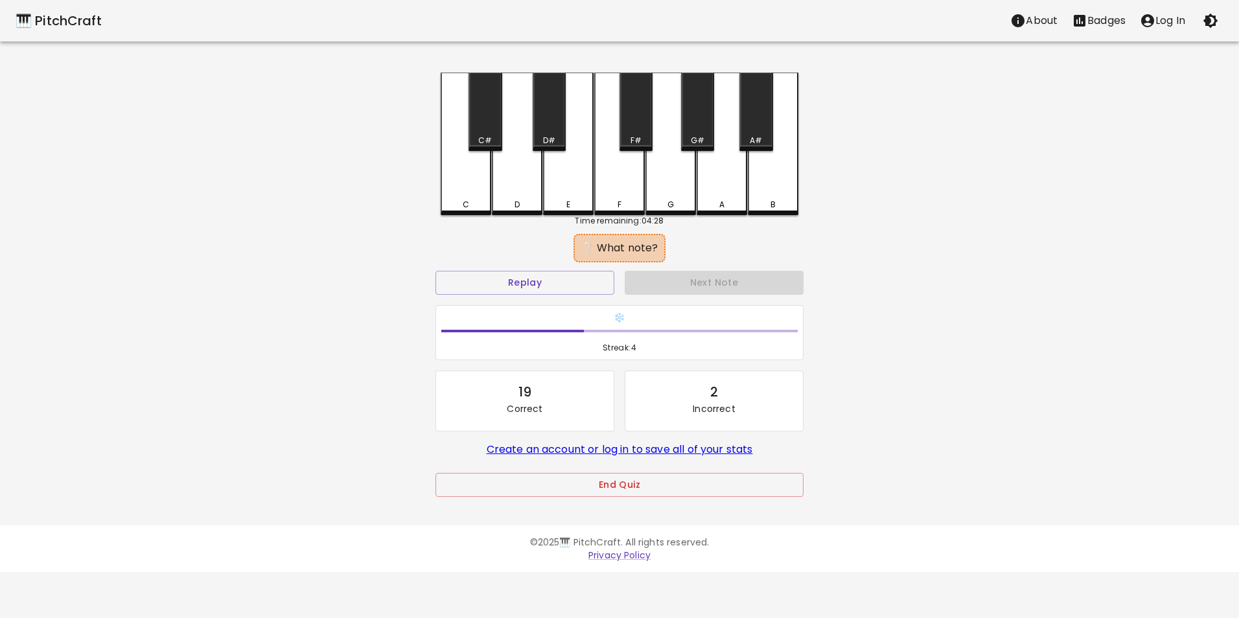
click at [477, 196] on div "C" at bounding box center [466, 144] width 51 height 143
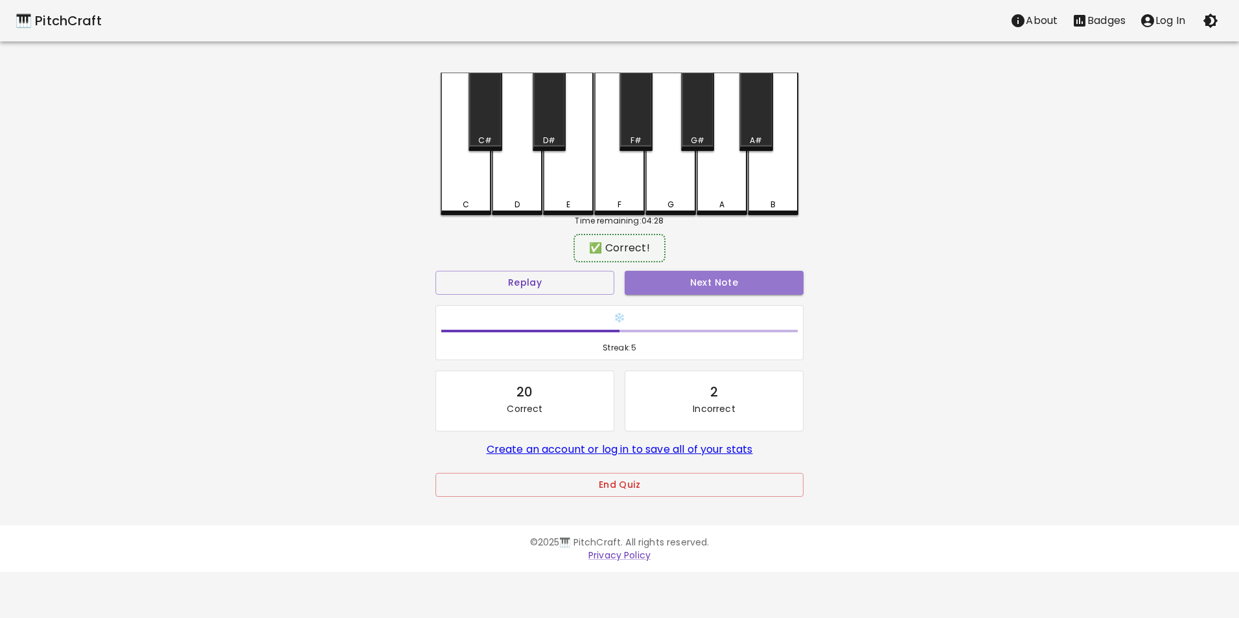
click at [714, 288] on button "Next Note" at bounding box center [714, 283] width 179 height 24
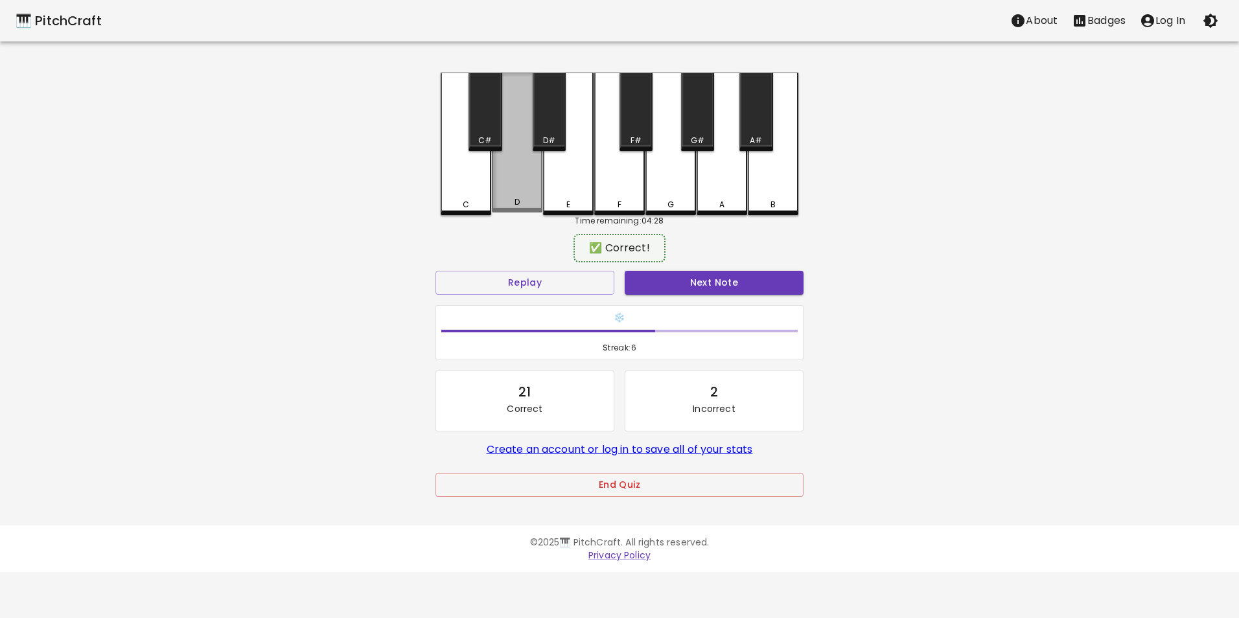
click at [515, 204] on div "D" at bounding box center [517, 202] width 5 height 12
click at [663, 283] on button "Next Note" at bounding box center [714, 283] width 179 height 24
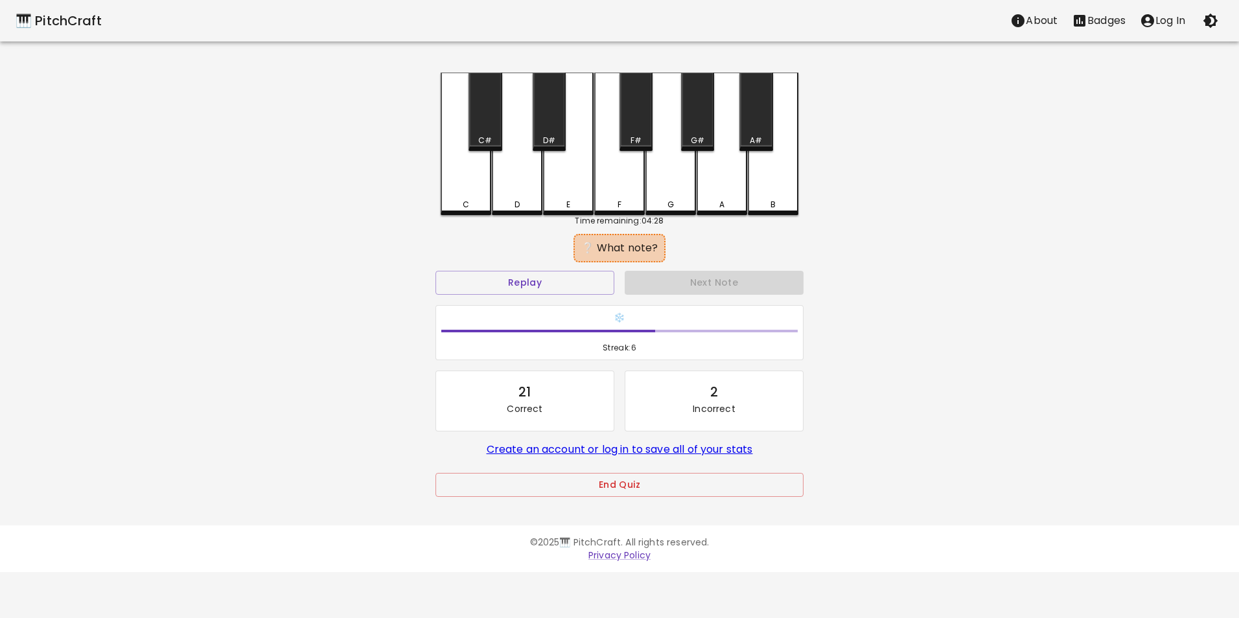
click at [477, 202] on div "C" at bounding box center [466, 205] width 48 height 12
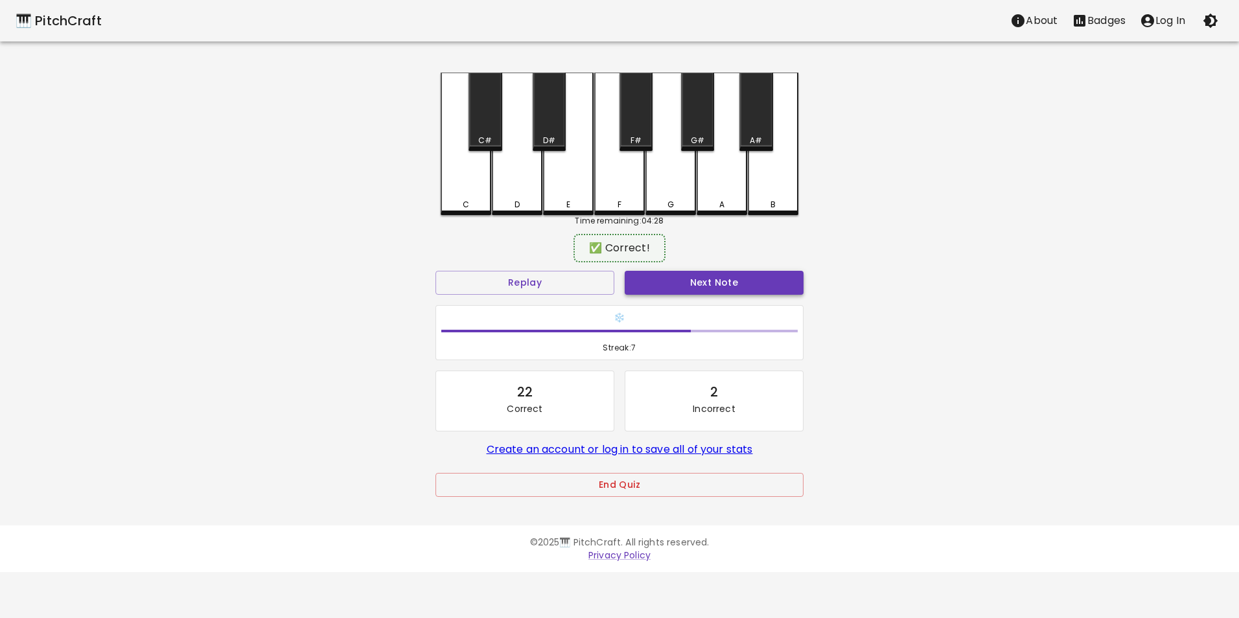
click at [705, 279] on button "Next Note" at bounding box center [714, 283] width 179 height 24
click at [472, 193] on div "C" at bounding box center [466, 143] width 51 height 140
click at [714, 286] on button "Next Note" at bounding box center [714, 283] width 179 height 24
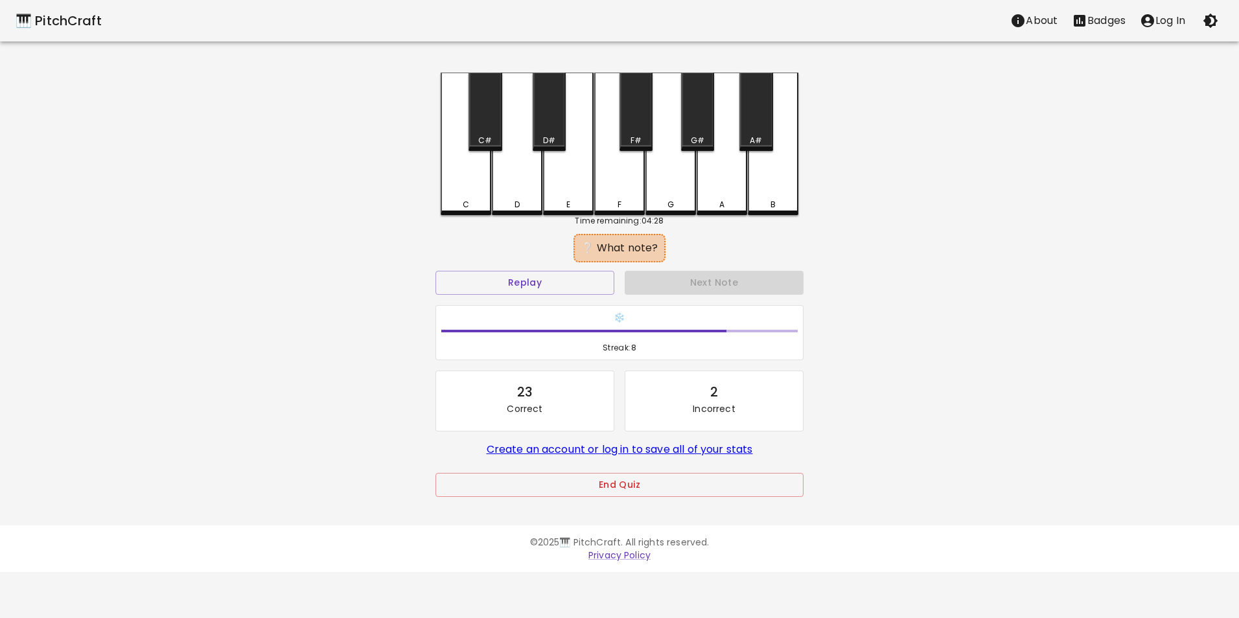
click at [469, 203] on div "C" at bounding box center [466, 205] width 48 height 12
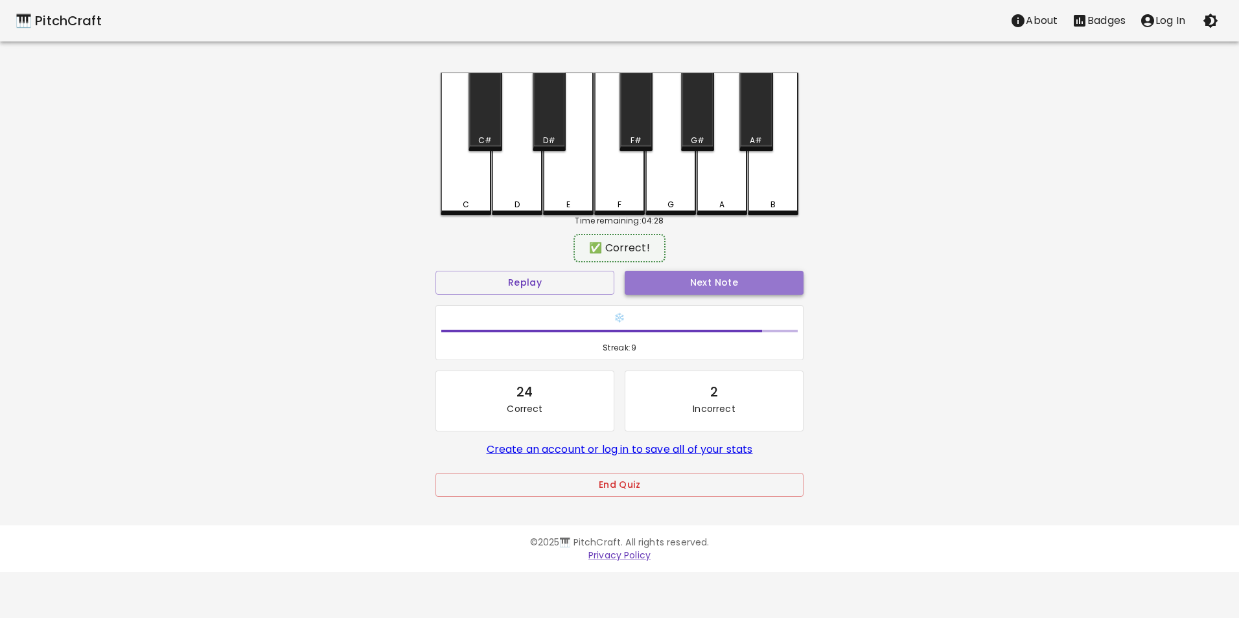
click at [683, 282] on button "Next Note" at bounding box center [714, 283] width 179 height 24
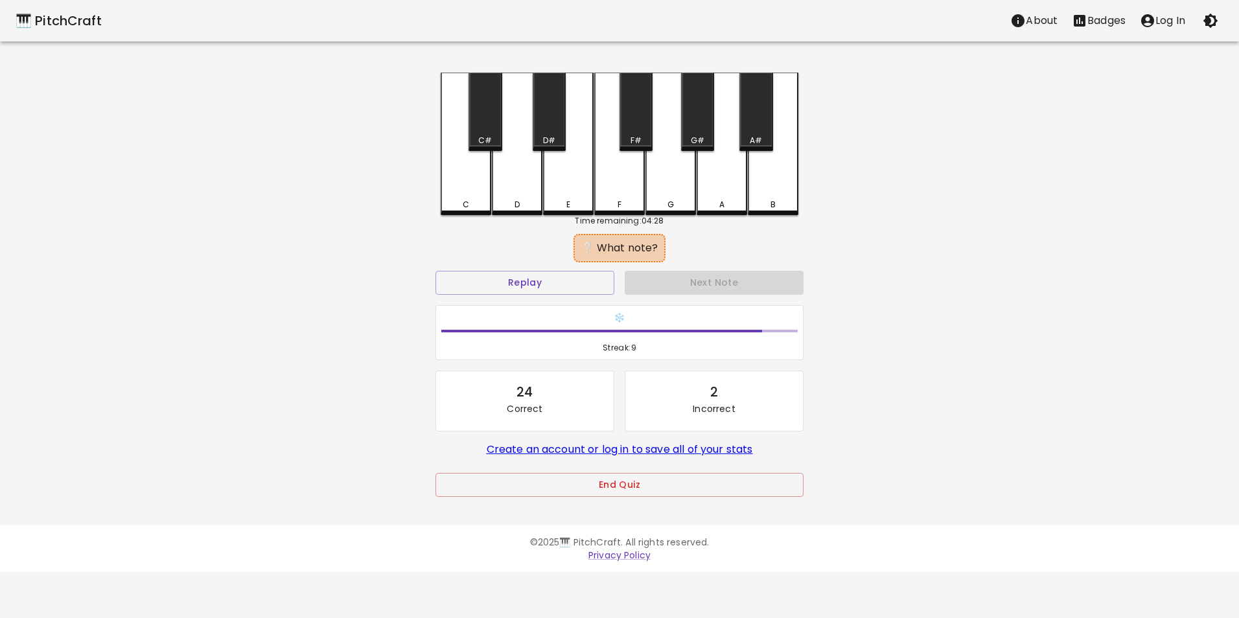
click at [469, 198] on div "C" at bounding box center [466, 144] width 51 height 143
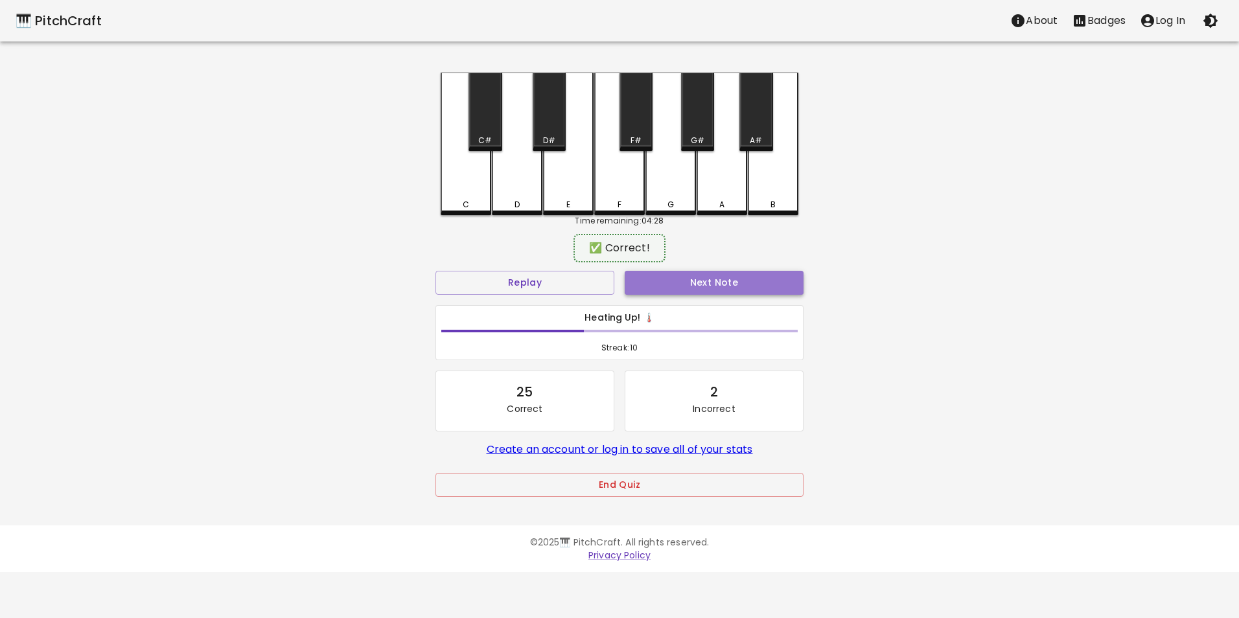
click at [701, 286] on button "Next Note" at bounding box center [714, 283] width 179 height 24
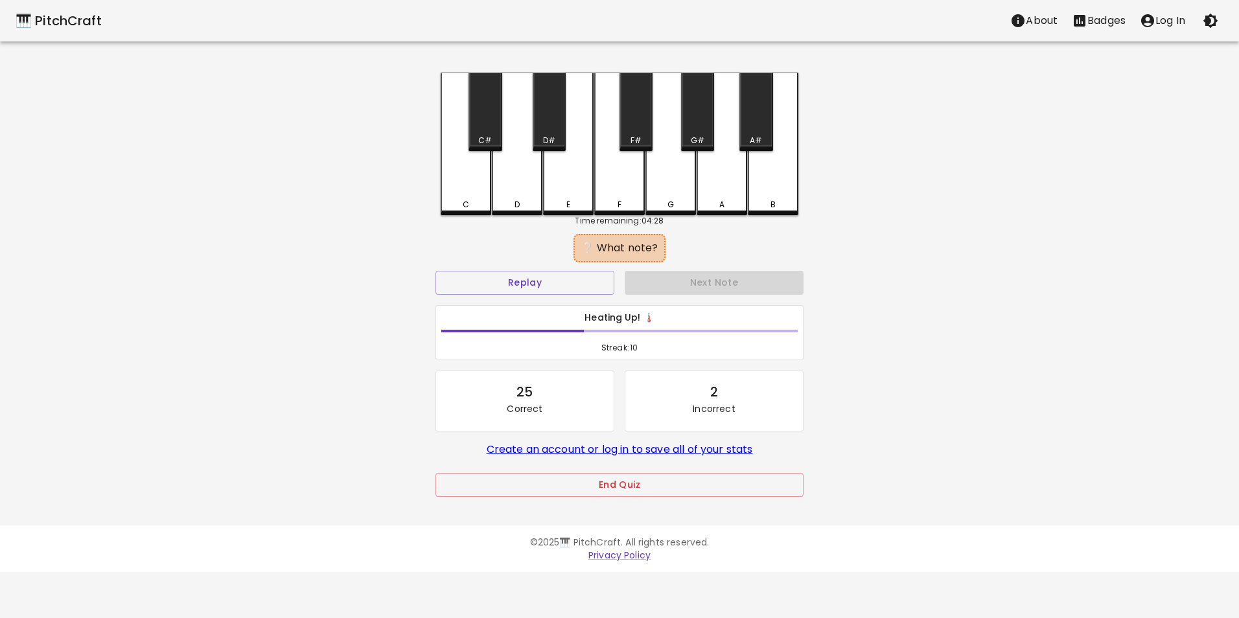
click at [474, 198] on div "C" at bounding box center [466, 144] width 51 height 143
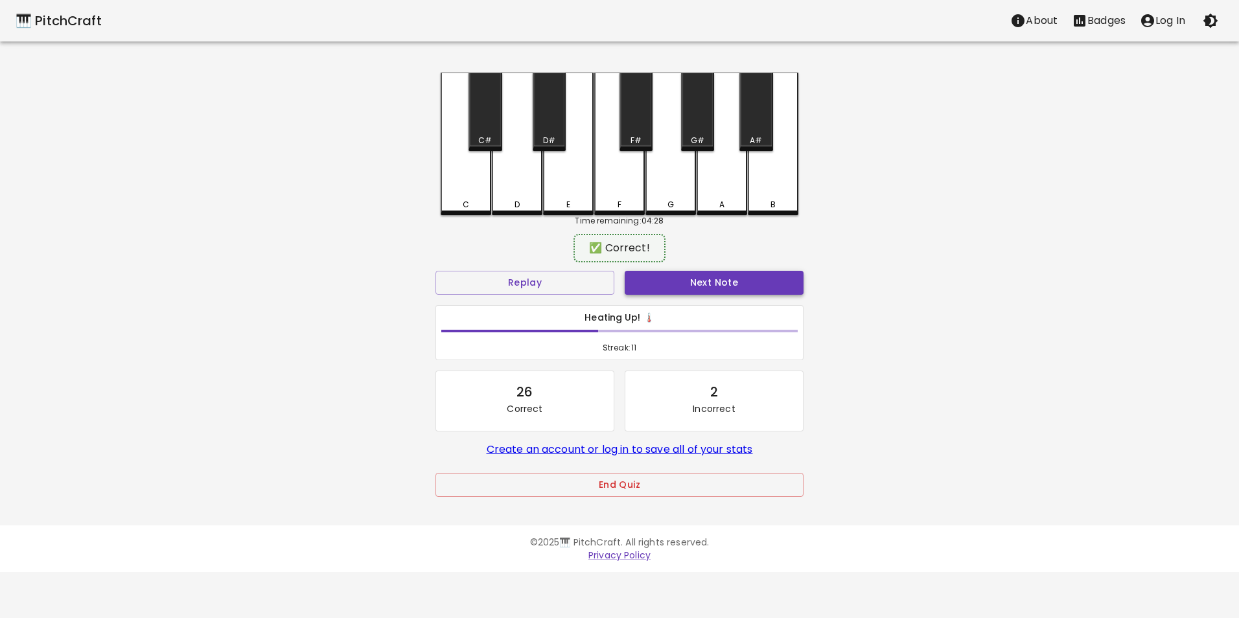
click at [671, 277] on button "Next Note" at bounding box center [714, 283] width 179 height 24
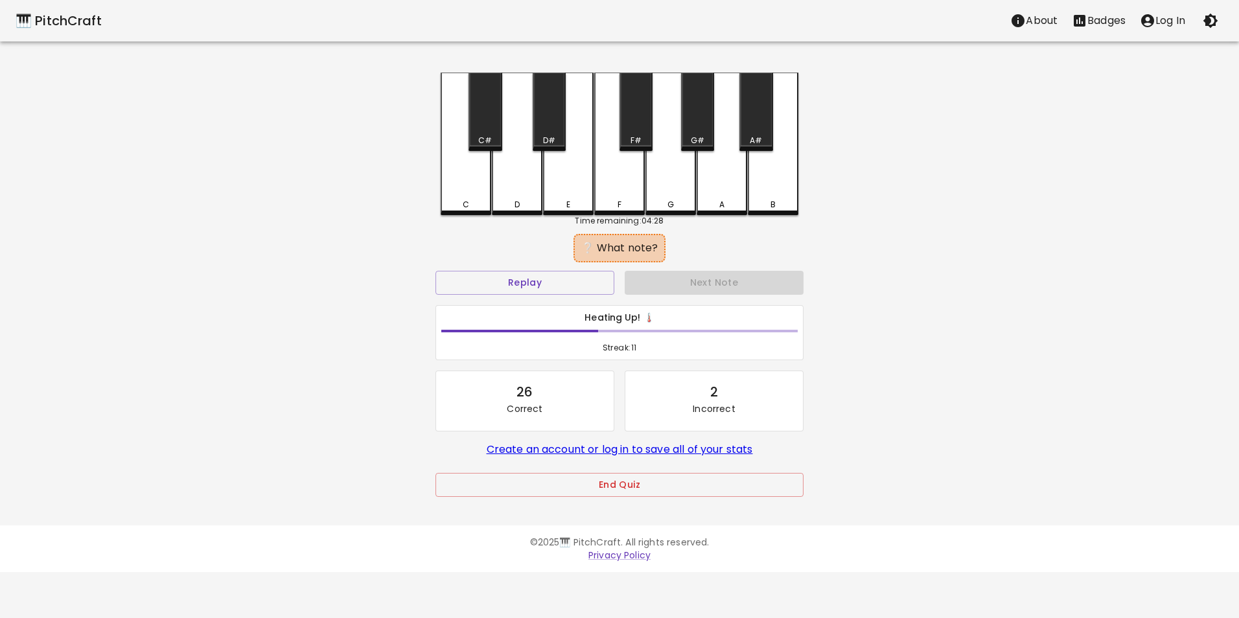
click at [511, 202] on div "D" at bounding box center [517, 205] width 48 height 12
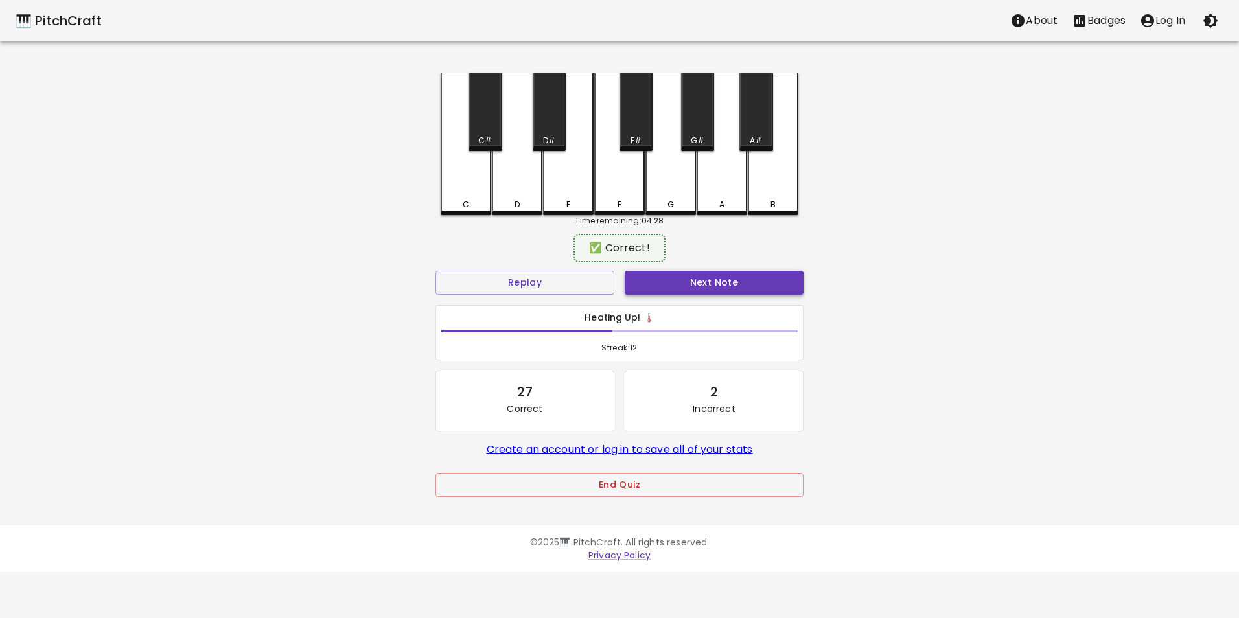
click at [669, 275] on button "Next Note" at bounding box center [714, 283] width 179 height 24
drag, startPoint x: 522, startPoint y: 192, endPoint x: 675, endPoint y: 281, distance: 176.9
click at [523, 192] on div "D" at bounding box center [517, 143] width 51 height 140
drag, startPoint x: 690, startPoint y: 292, endPoint x: 614, endPoint y: 236, distance: 93.6
click at [684, 290] on button "Next Note" at bounding box center [714, 283] width 179 height 24
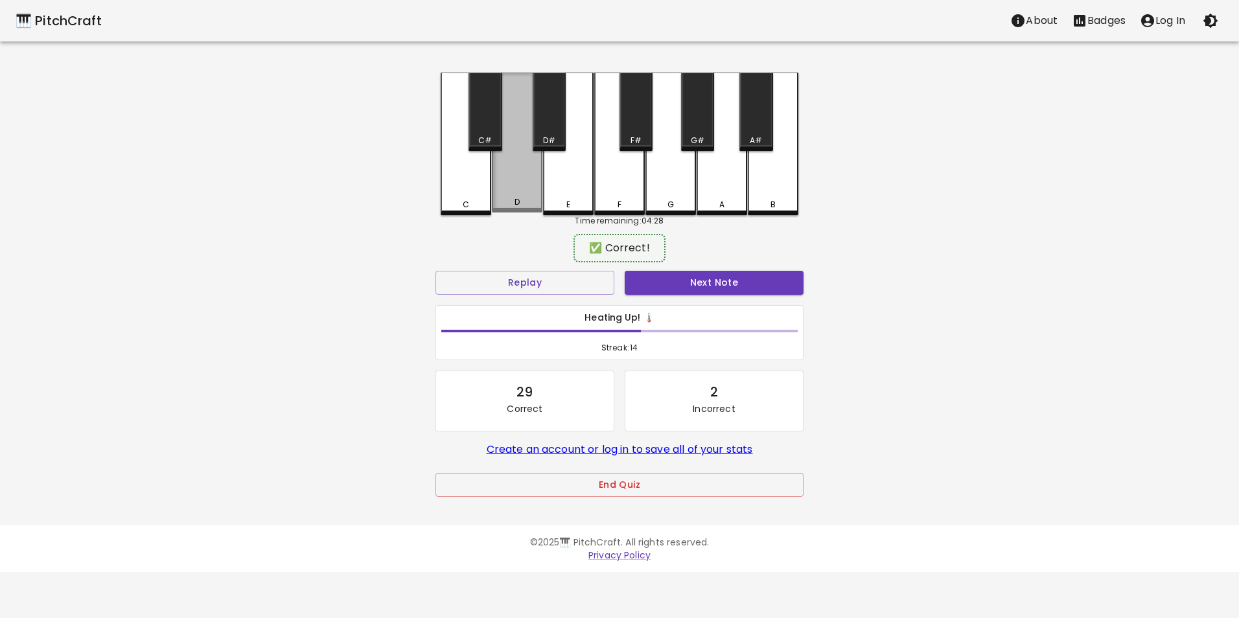
click at [502, 184] on div "D" at bounding box center [517, 143] width 51 height 140
click at [696, 286] on button "Next Note" at bounding box center [714, 283] width 179 height 24
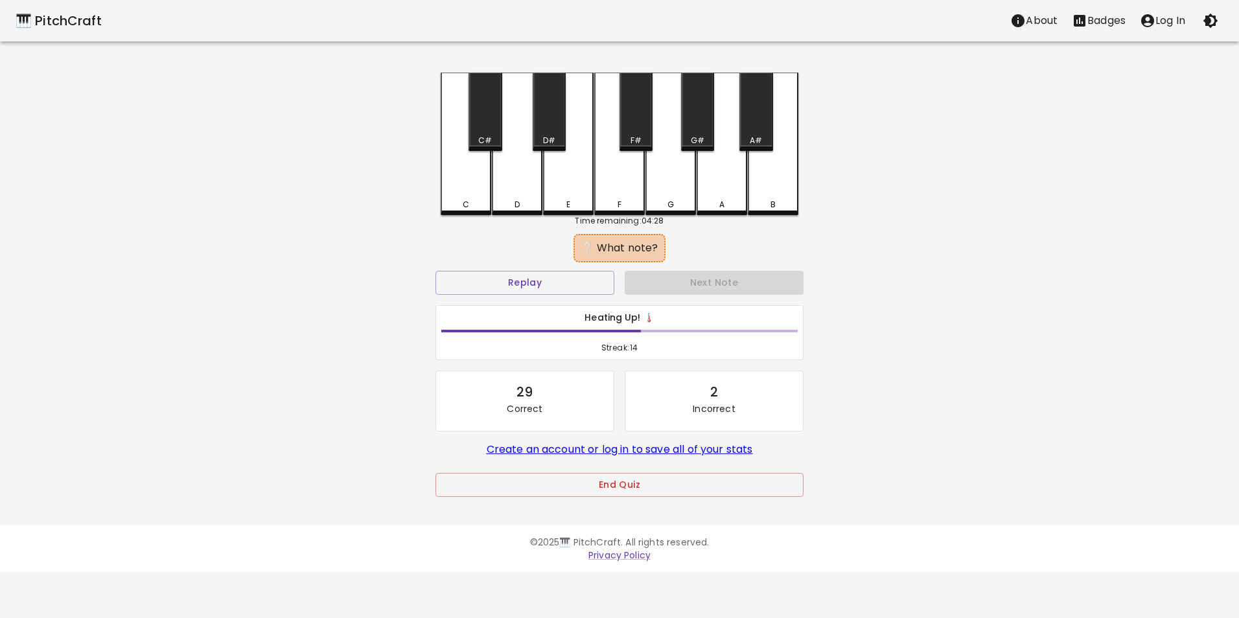
click at [542, 202] on div "D" at bounding box center [517, 144] width 51 height 143
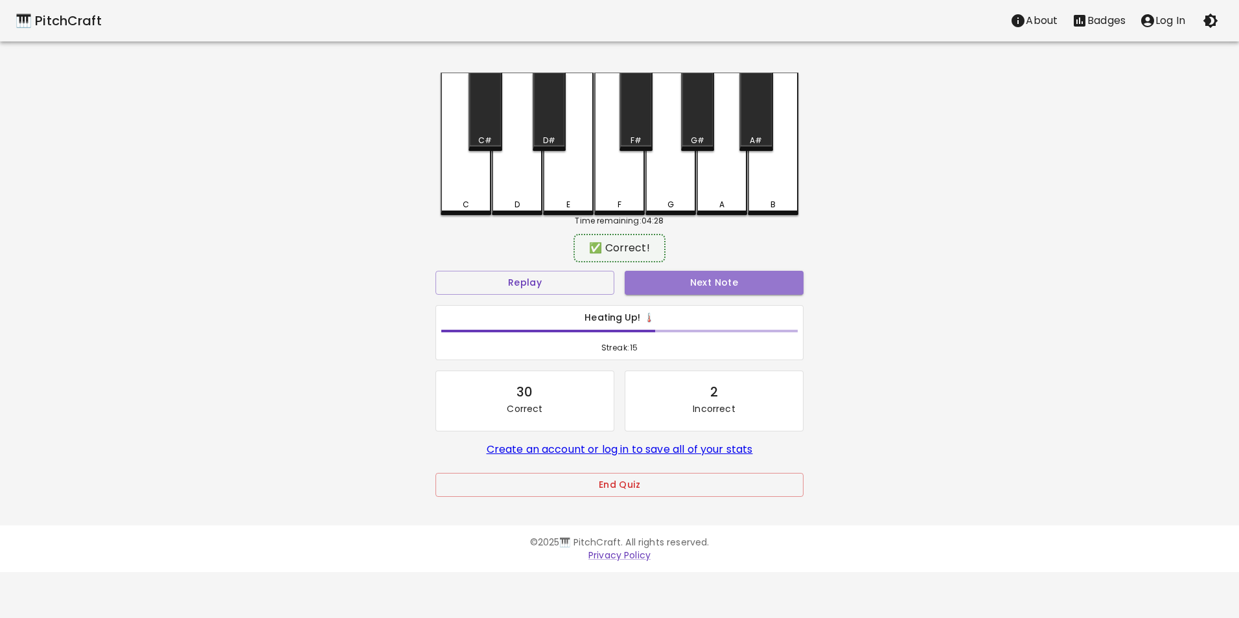
drag, startPoint x: 668, startPoint y: 288, endPoint x: 638, endPoint y: 272, distance: 33.1
click at [666, 288] on button "Next Note" at bounding box center [714, 283] width 179 height 24
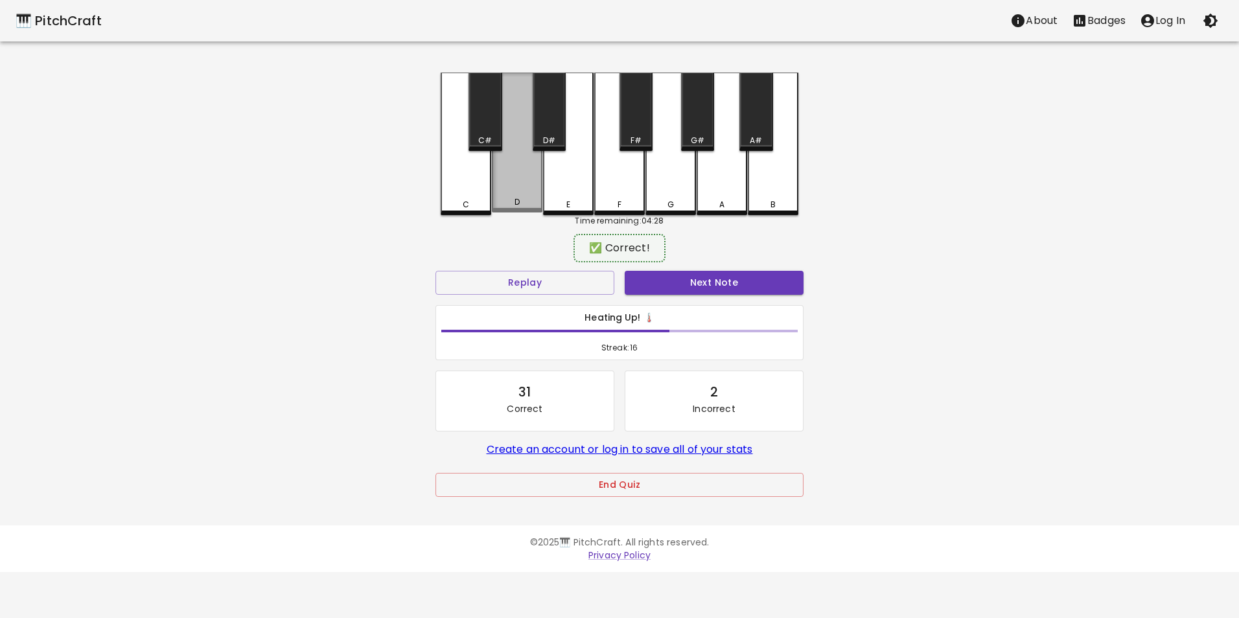
click at [530, 196] on div "D" at bounding box center [517, 143] width 51 height 140
drag, startPoint x: 699, startPoint y: 288, endPoint x: 617, endPoint y: 231, distance: 100.5
click at [696, 283] on button "Next Note" at bounding box center [714, 283] width 179 height 24
click at [527, 198] on div "D" at bounding box center [517, 143] width 51 height 140
click at [686, 280] on button "Next Note" at bounding box center [714, 283] width 179 height 24
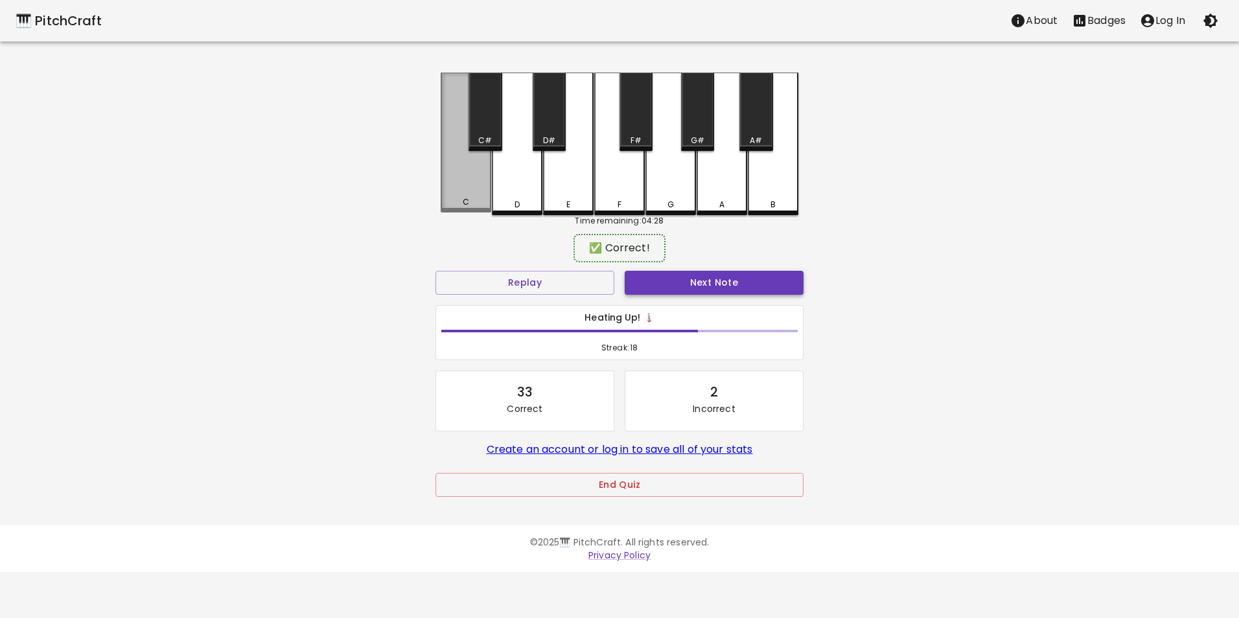
drag, startPoint x: 457, startPoint y: 201, endPoint x: 632, endPoint y: 273, distance: 189.2
click at [458, 201] on div "C" at bounding box center [466, 202] width 48 height 12
drag, startPoint x: 664, startPoint y: 282, endPoint x: 645, endPoint y: 270, distance: 22.1
click at [662, 280] on button "Next Note" at bounding box center [714, 283] width 179 height 24
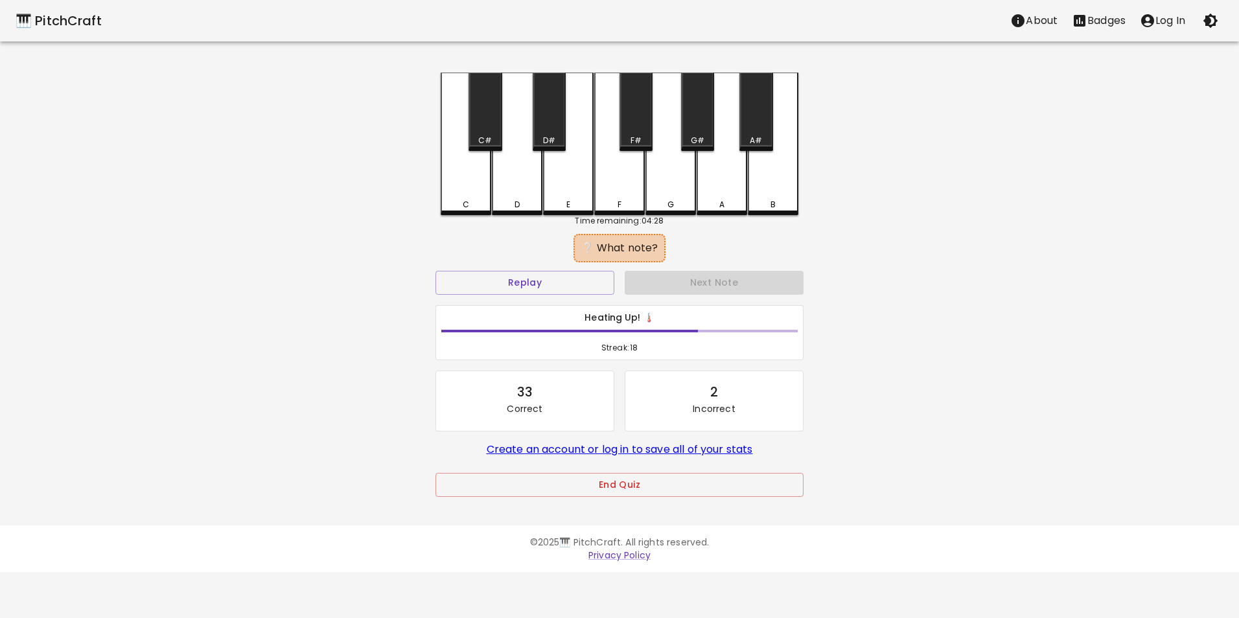
click at [472, 204] on div "C" at bounding box center [466, 205] width 48 height 12
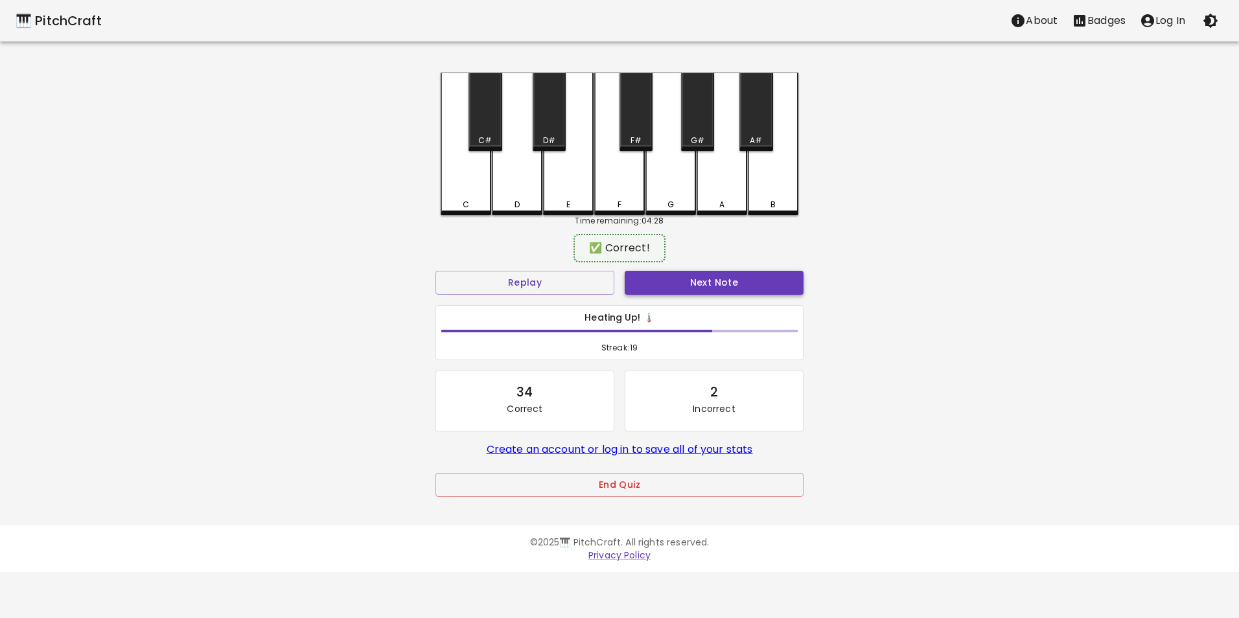
drag, startPoint x: 705, startPoint y: 298, endPoint x: 692, endPoint y: 289, distance: 15.3
click at [701, 296] on div "Next Note" at bounding box center [714, 283] width 189 height 34
click at [682, 282] on button "Next Note" at bounding box center [714, 283] width 179 height 24
click at [515, 204] on div "D" at bounding box center [517, 202] width 5 height 12
drag, startPoint x: 642, startPoint y: 281, endPoint x: 574, endPoint y: 213, distance: 96.2
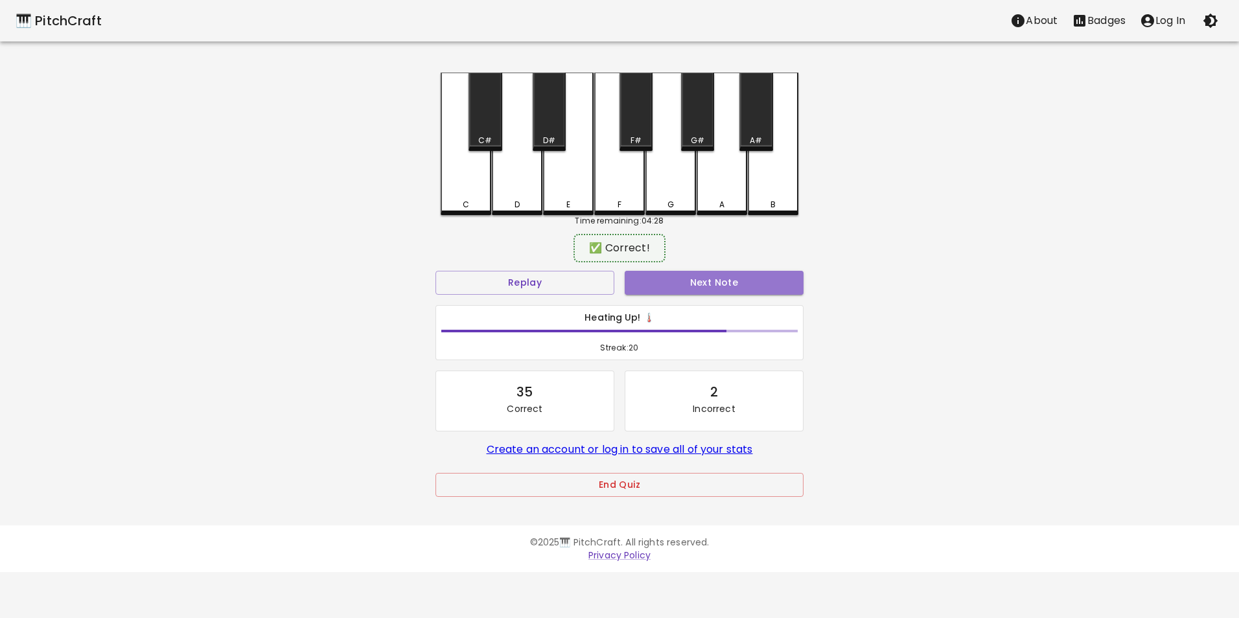
click at [636, 278] on button "Next Note" at bounding box center [714, 283] width 179 height 24
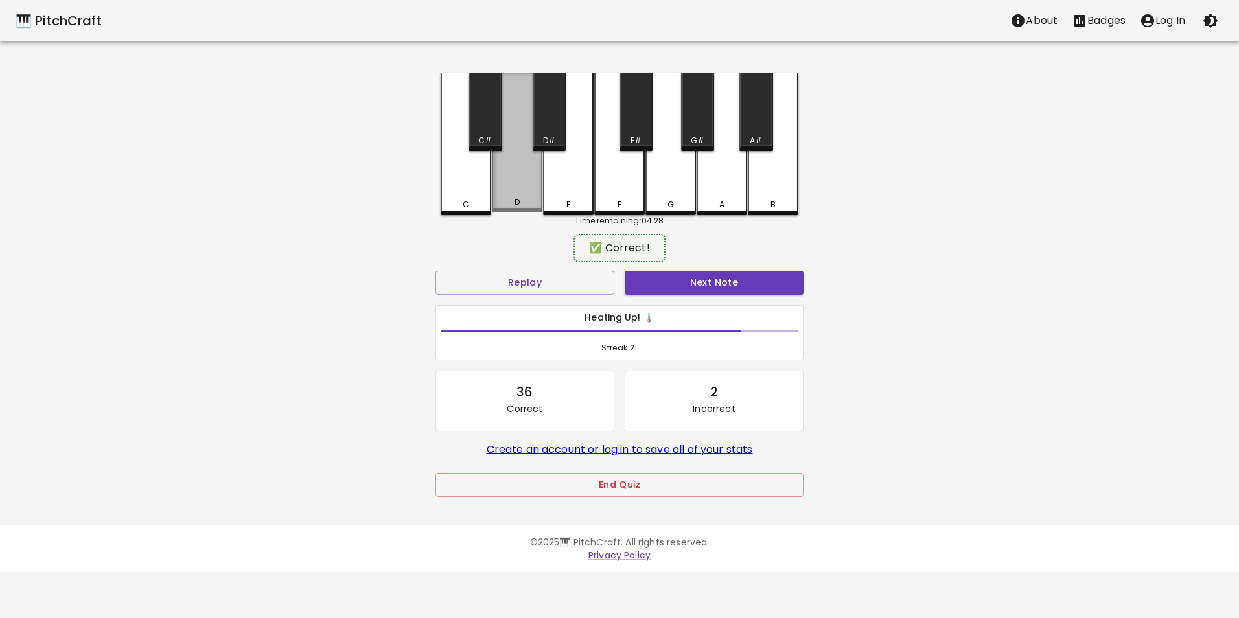
click at [515, 194] on div "D" at bounding box center [517, 143] width 51 height 140
click at [654, 282] on button "Next Note" at bounding box center [714, 283] width 179 height 24
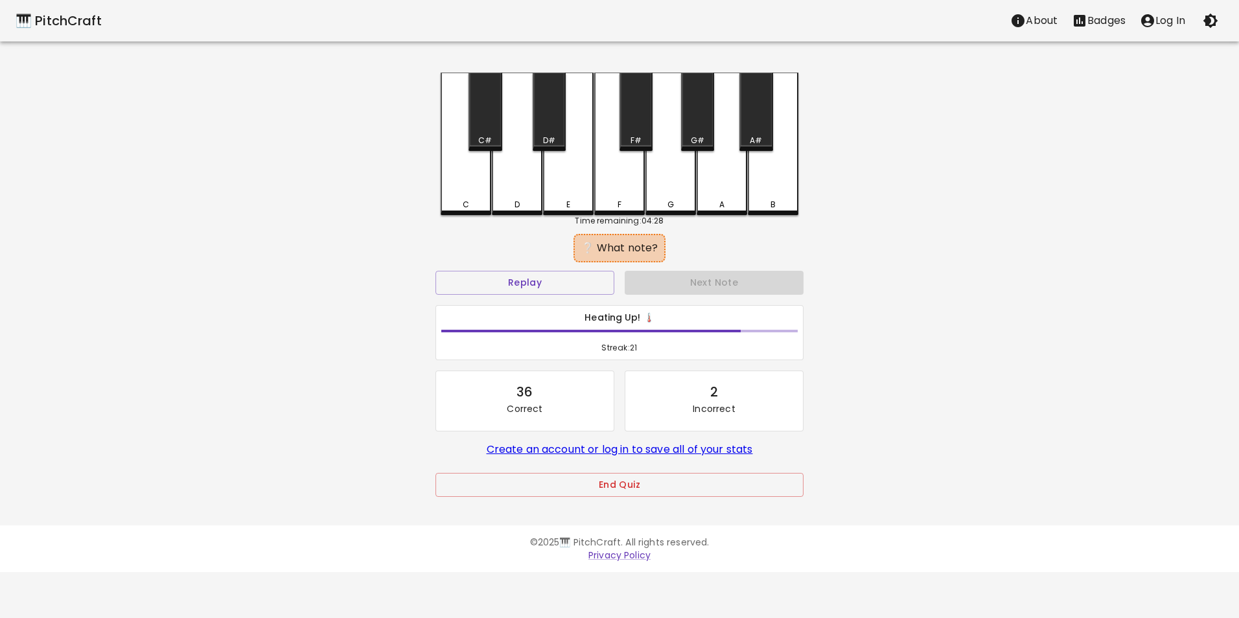
drag, startPoint x: 471, startPoint y: 201, endPoint x: 561, endPoint y: 227, distance: 93.7
click at [482, 203] on div "C" at bounding box center [466, 205] width 48 height 12
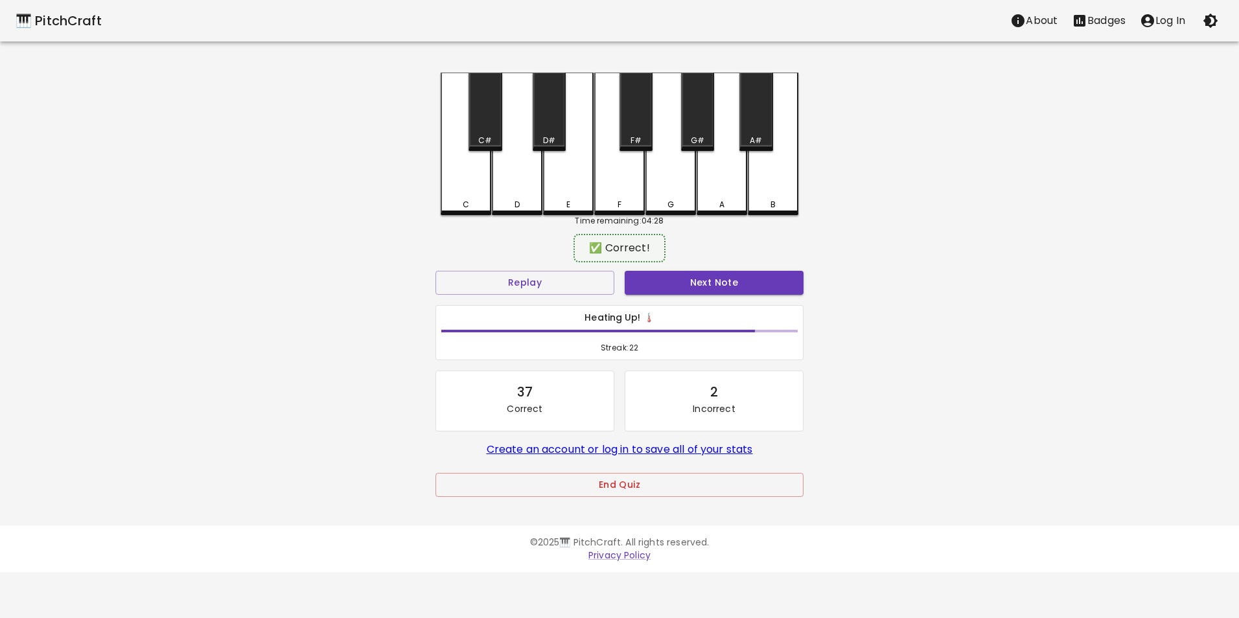
drag, startPoint x: 688, startPoint y: 277, endPoint x: 565, endPoint y: 241, distance: 128.4
click at [684, 274] on button "Next Note" at bounding box center [714, 283] width 179 height 24
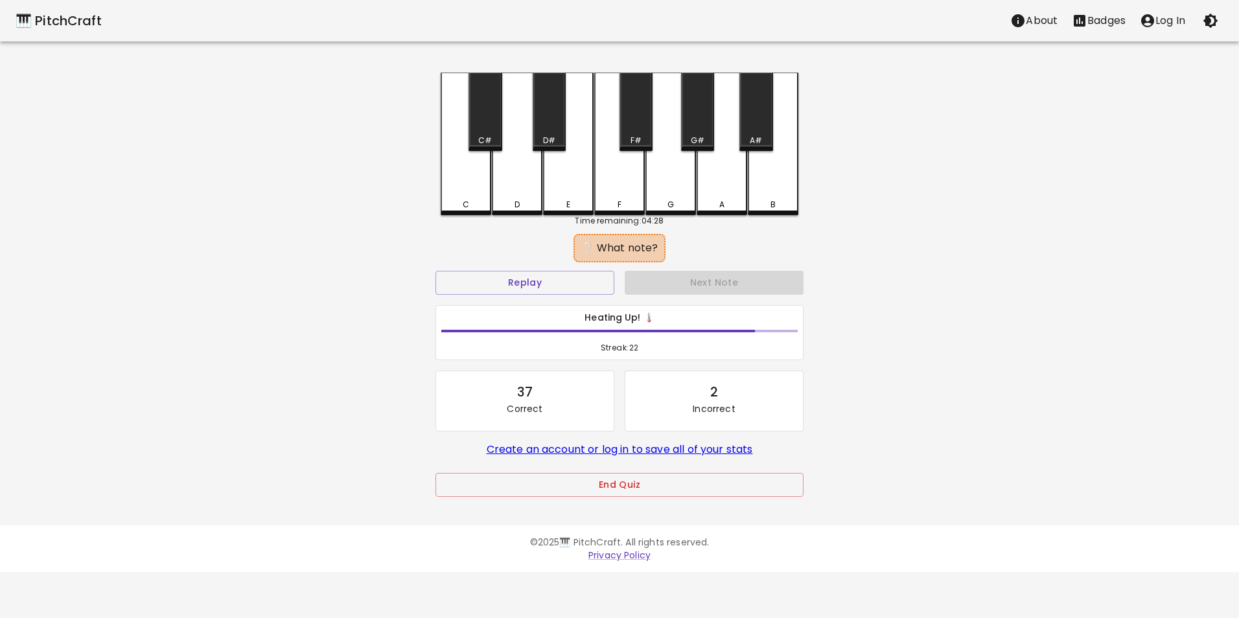
click at [481, 200] on div "C" at bounding box center [466, 205] width 48 height 12
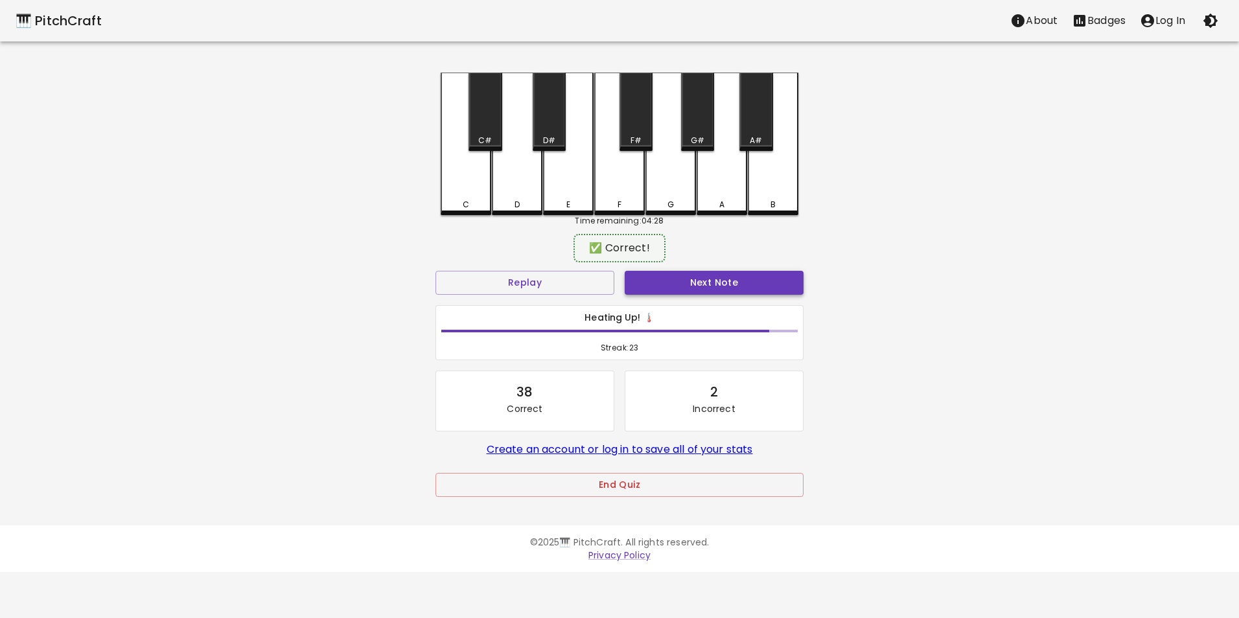
click at [690, 288] on button "Next Note" at bounding box center [714, 283] width 179 height 24
click at [525, 183] on div "D" at bounding box center [517, 143] width 51 height 140
drag, startPoint x: 703, startPoint y: 287, endPoint x: 691, endPoint y: 281, distance: 13.3
click at [691, 281] on button "Next Note" at bounding box center [714, 283] width 179 height 24
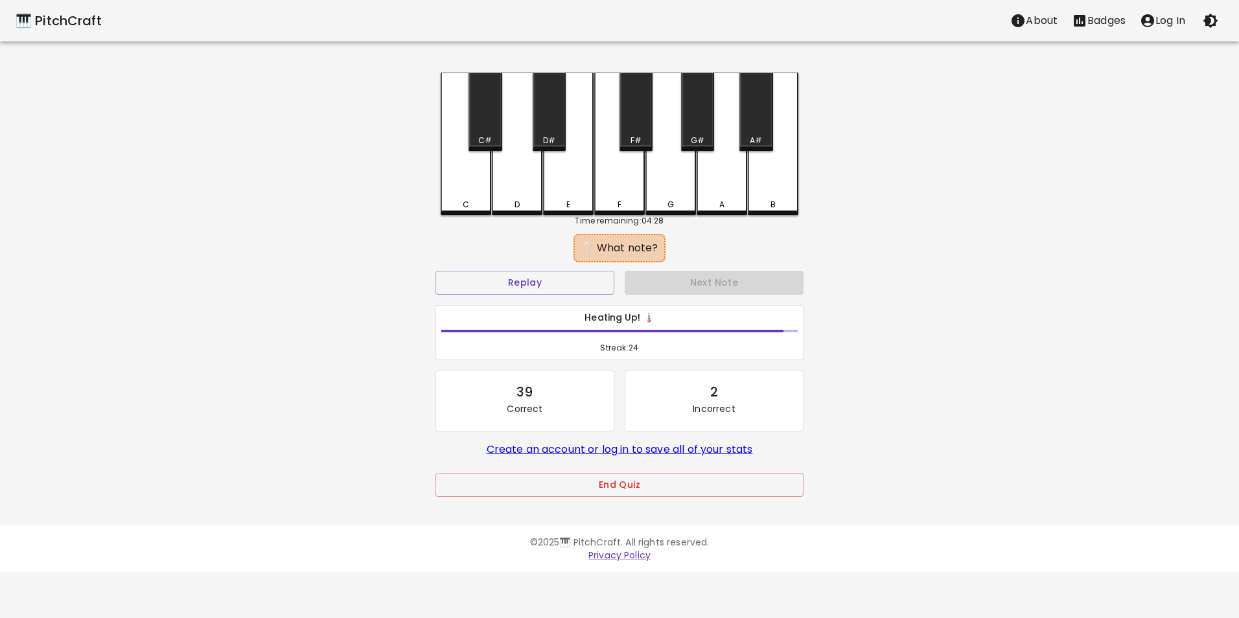
drag, startPoint x: 519, startPoint y: 203, endPoint x: 541, endPoint y: 213, distance: 24.1
click at [526, 206] on div "D" at bounding box center [517, 205] width 48 height 12
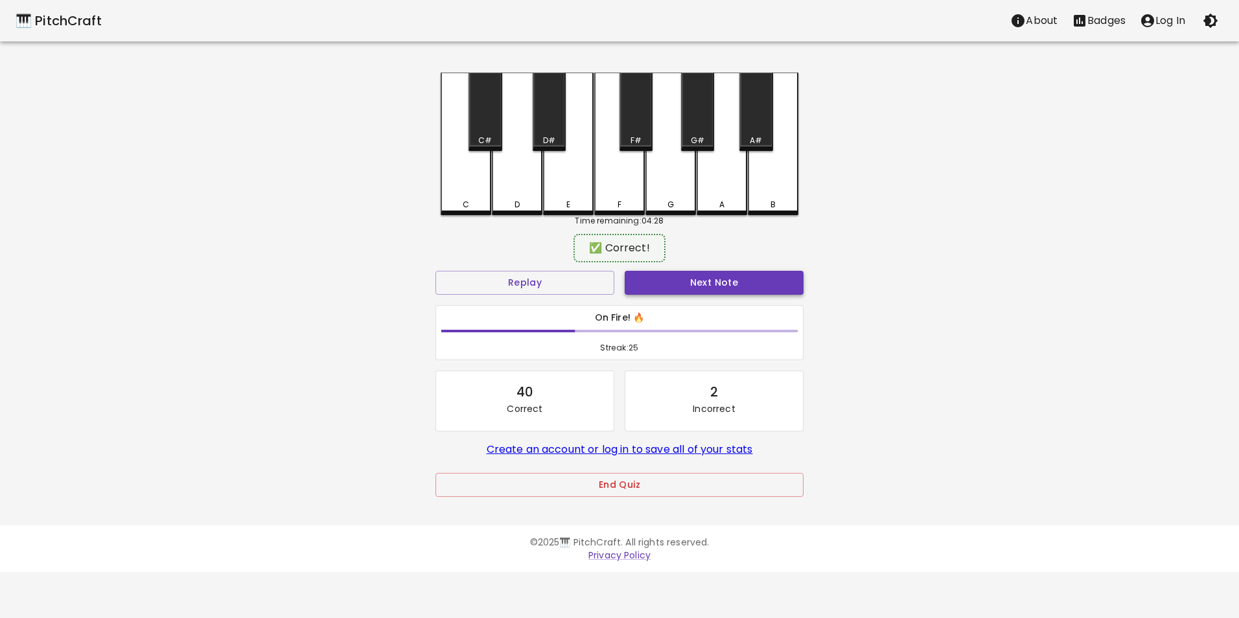
click at [667, 279] on button "Next Note" at bounding box center [714, 283] width 179 height 24
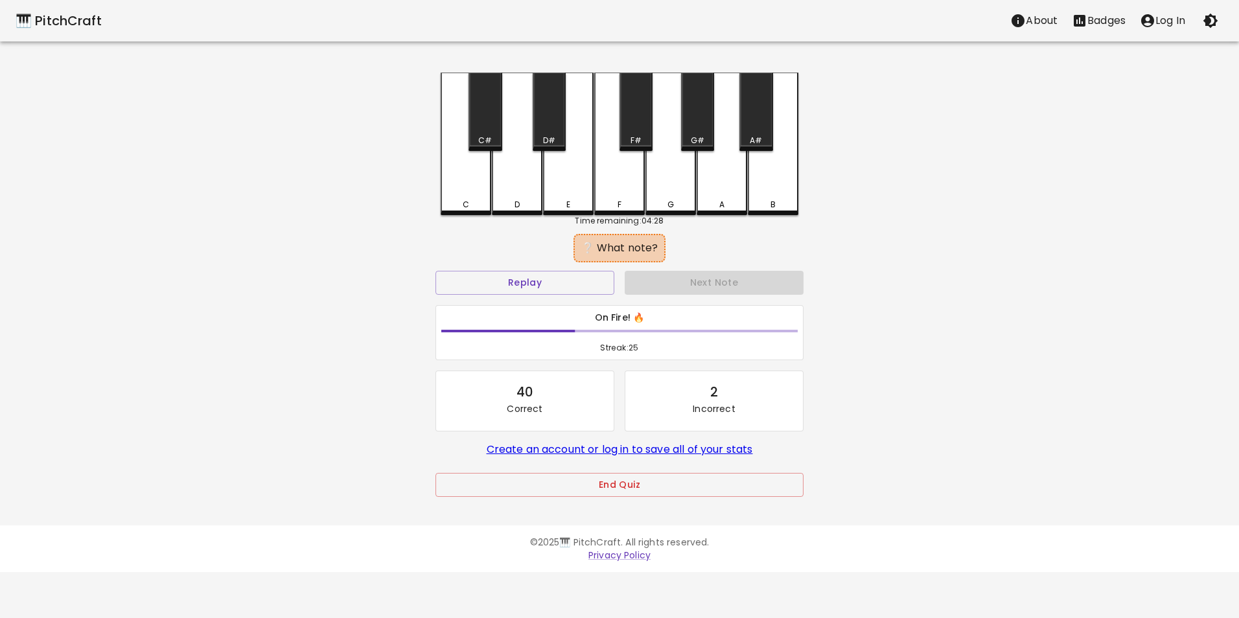
click at [465, 193] on div "C" at bounding box center [466, 144] width 51 height 143
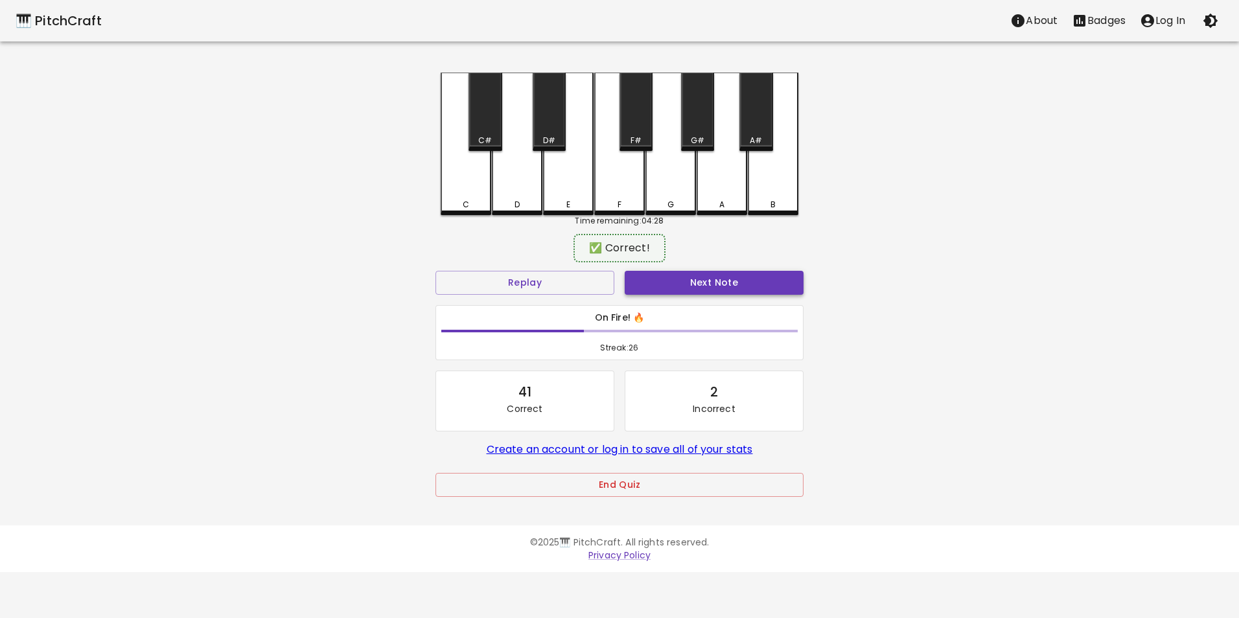
click at [678, 288] on button "Next Note" at bounding box center [714, 283] width 179 height 24
drag, startPoint x: 526, startPoint y: 202, endPoint x: 687, endPoint y: 272, distance: 175.3
click at [533, 207] on div "D" at bounding box center [517, 202] width 48 height 12
click at [704, 285] on button "Next Note" at bounding box center [714, 283] width 179 height 24
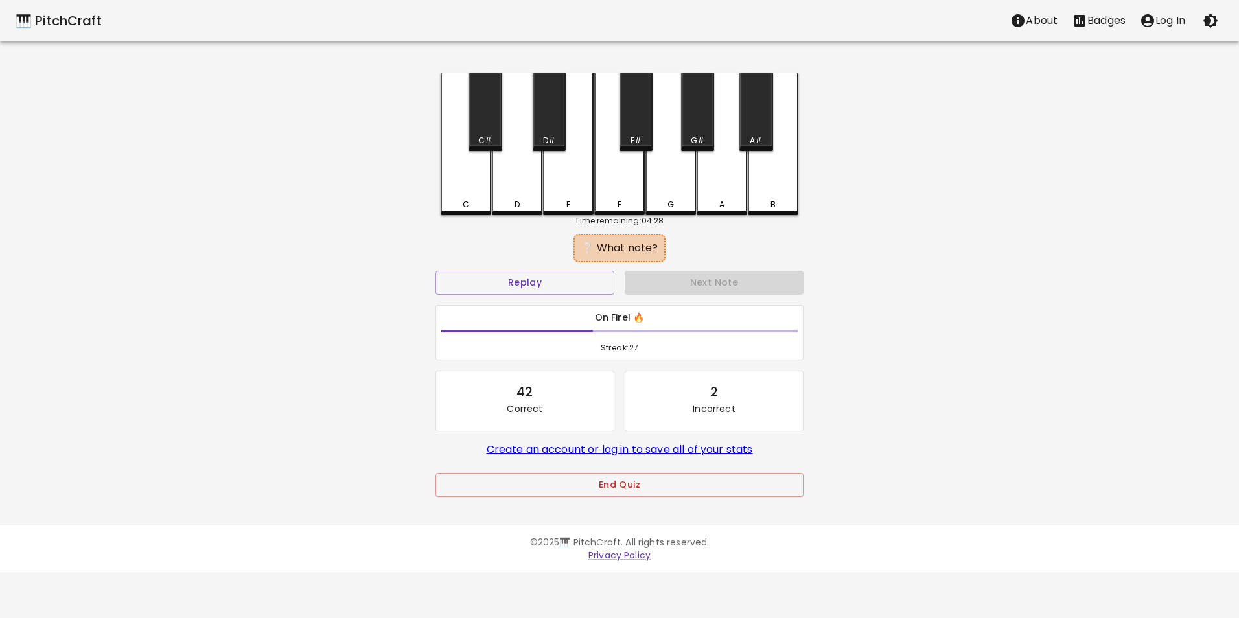
click at [471, 194] on div "C" at bounding box center [466, 144] width 51 height 143
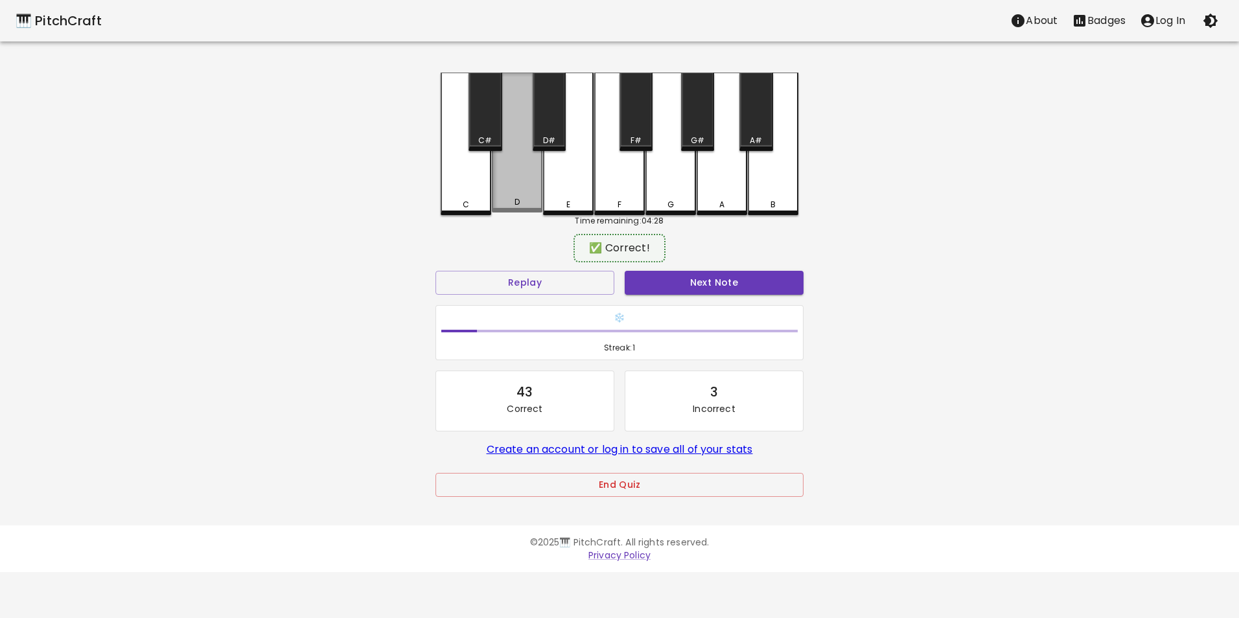
click at [514, 199] on div "D" at bounding box center [517, 202] width 48 height 12
drag, startPoint x: 697, startPoint y: 267, endPoint x: 712, endPoint y: 285, distance: 23.5
click at [699, 269] on div "Next Note" at bounding box center [714, 283] width 189 height 34
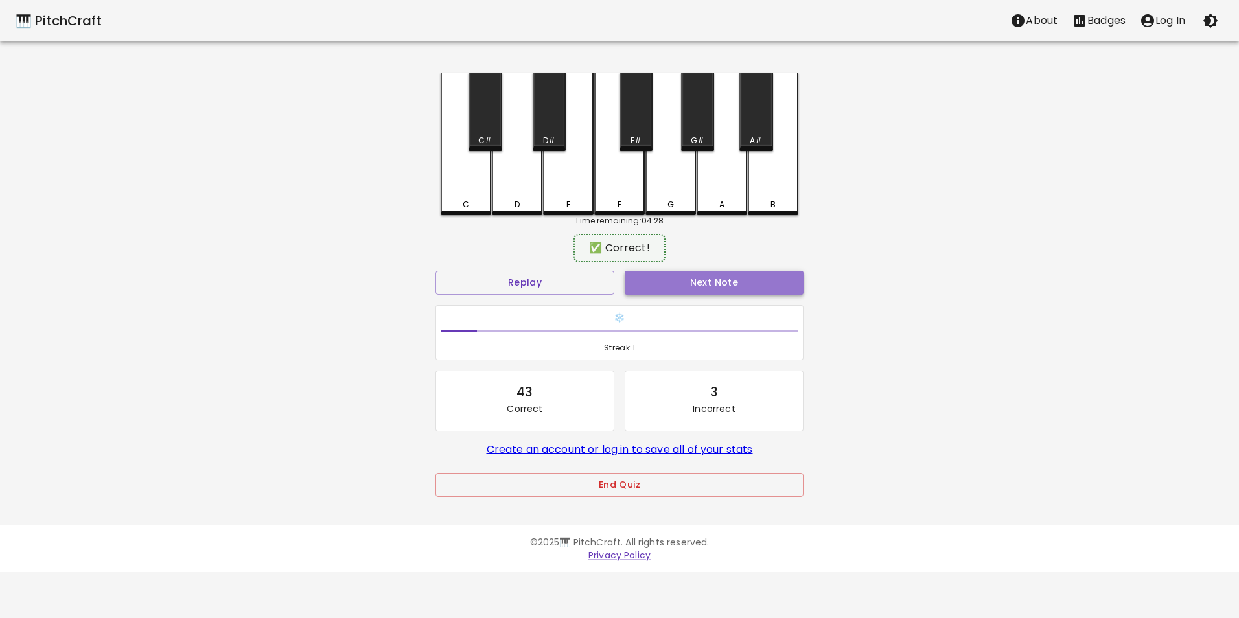
click at [712, 285] on button "Next Note" at bounding box center [714, 283] width 179 height 24
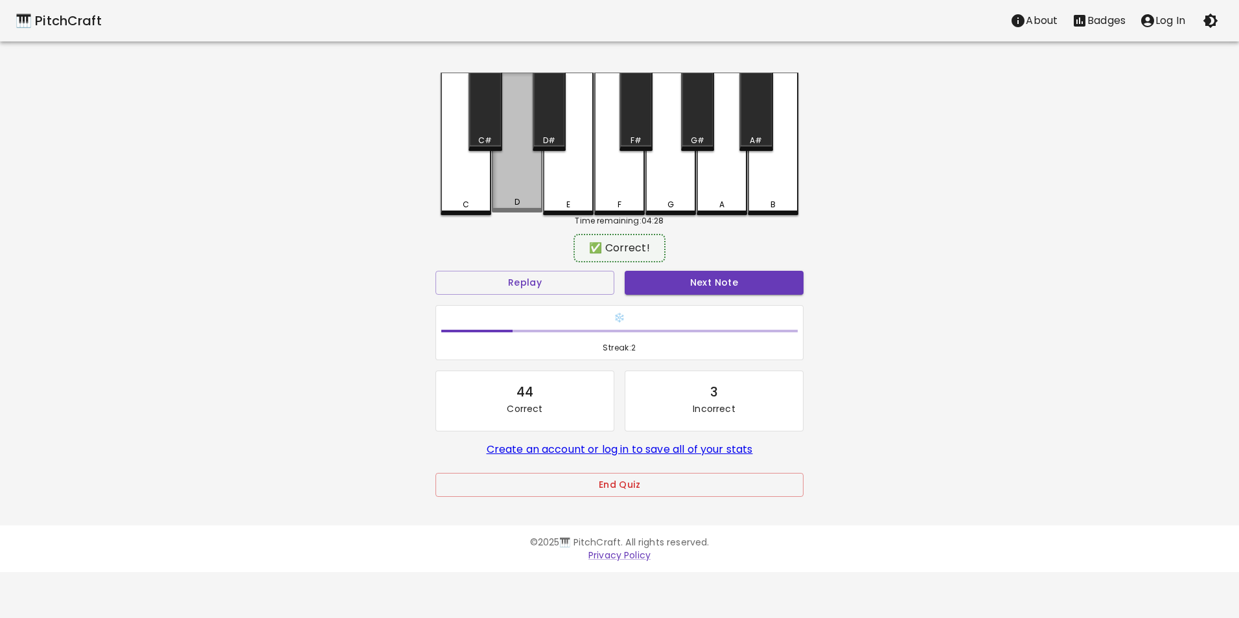
drag, startPoint x: 511, startPoint y: 197, endPoint x: 655, endPoint y: 270, distance: 161.2
click at [514, 197] on div "D" at bounding box center [517, 143] width 51 height 140
click at [679, 281] on button "Next Note" at bounding box center [714, 283] width 179 height 24
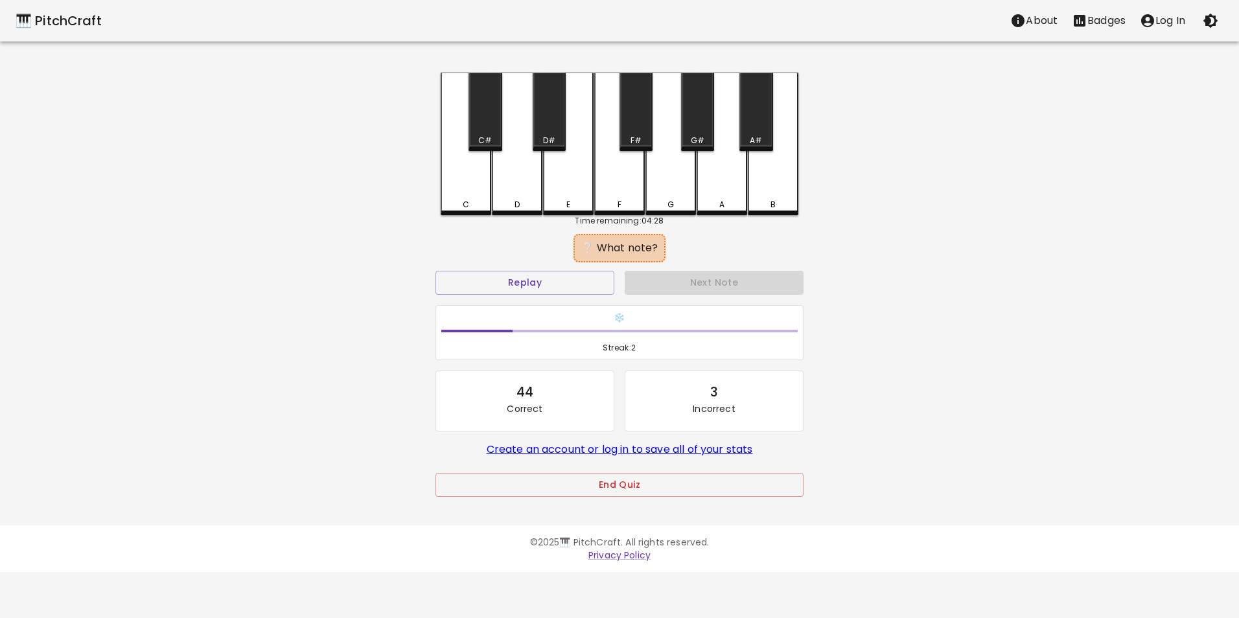
drag, startPoint x: 506, startPoint y: 192, endPoint x: 513, endPoint y: 198, distance: 9.6
click at [506, 191] on div "D" at bounding box center [517, 144] width 51 height 143
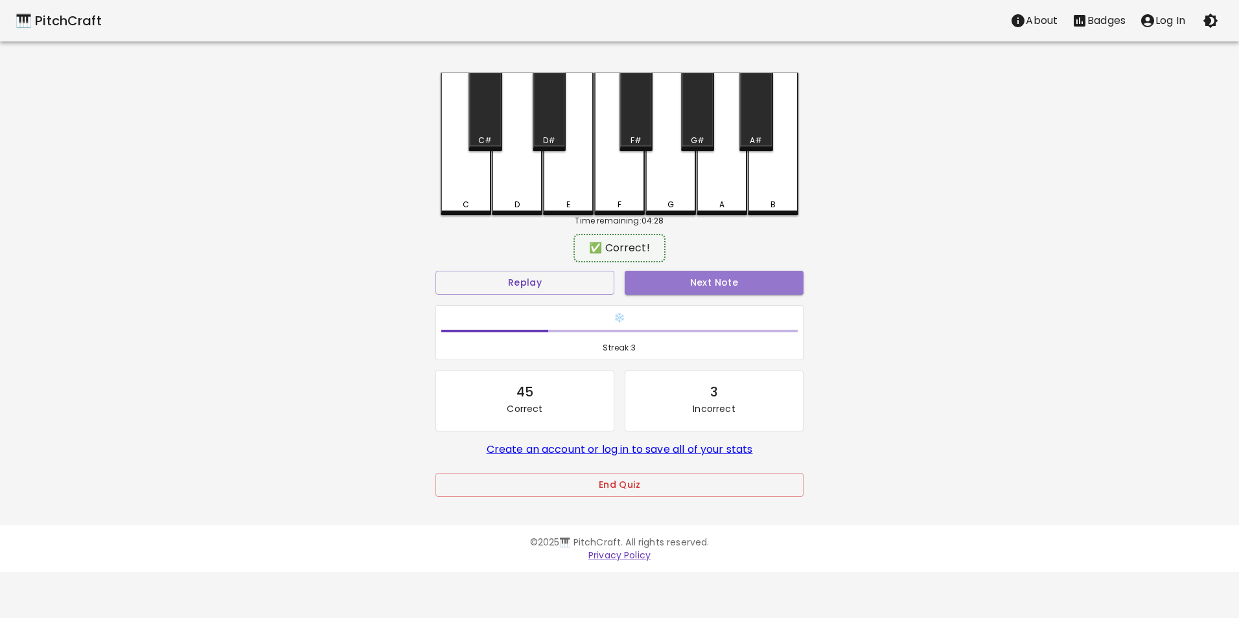
drag, startPoint x: 668, startPoint y: 280, endPoint x: 558, endPoint y: 220, distance: 125.6
click at [668, 278] on button "Next Note" at bounding box center [714, 283] width 179 height 24
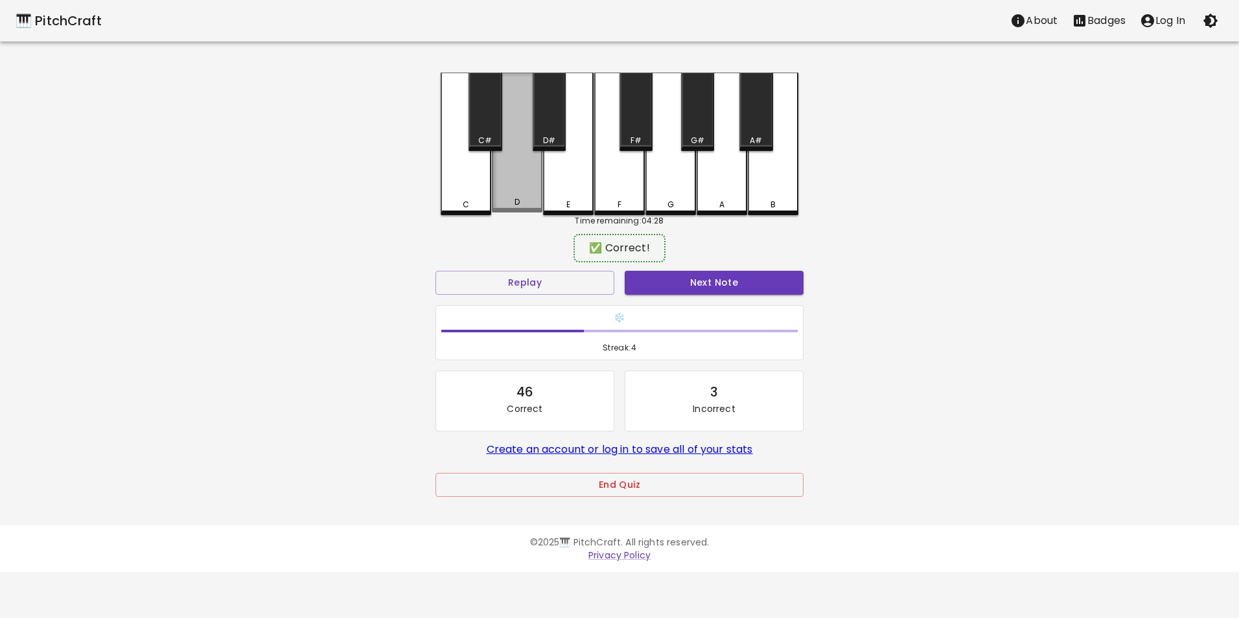
drag, startPoint x: 517, startPoint y: 189, endPoint x: 628, endPoint y: 244, distance: 123.8
click at [519, 189] on div "D" at bounding box center [517, 143] width 51 height 140
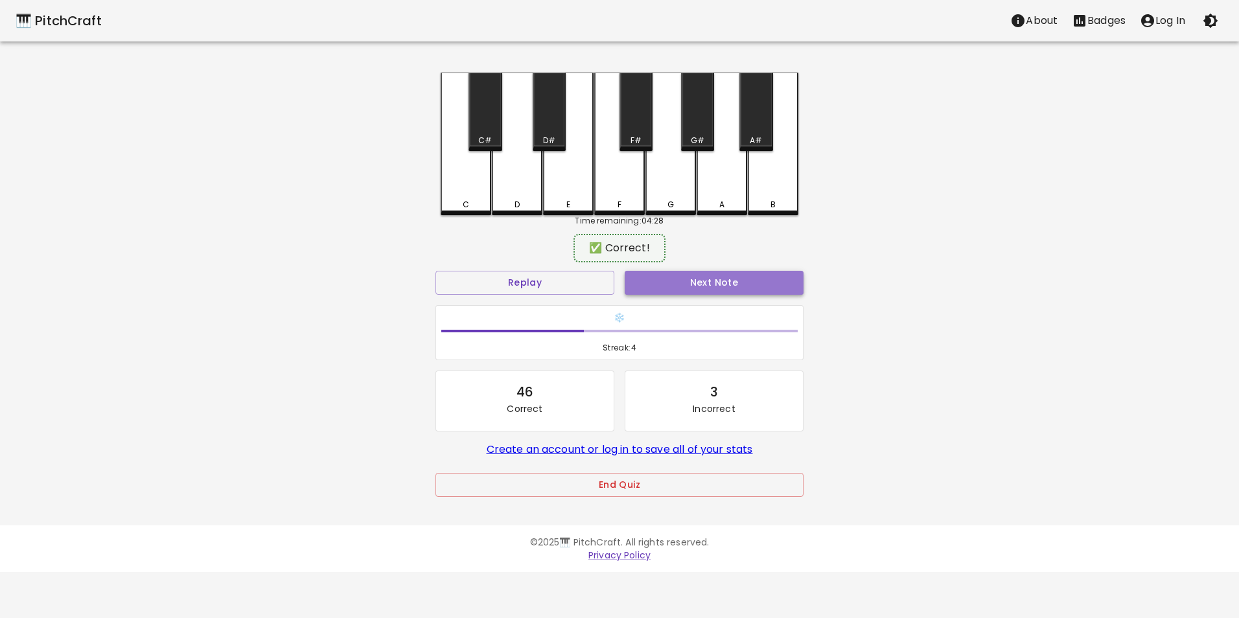
click at [695, 278] on button "Next Note" at bounding box center [714, 283] width 179 height 24
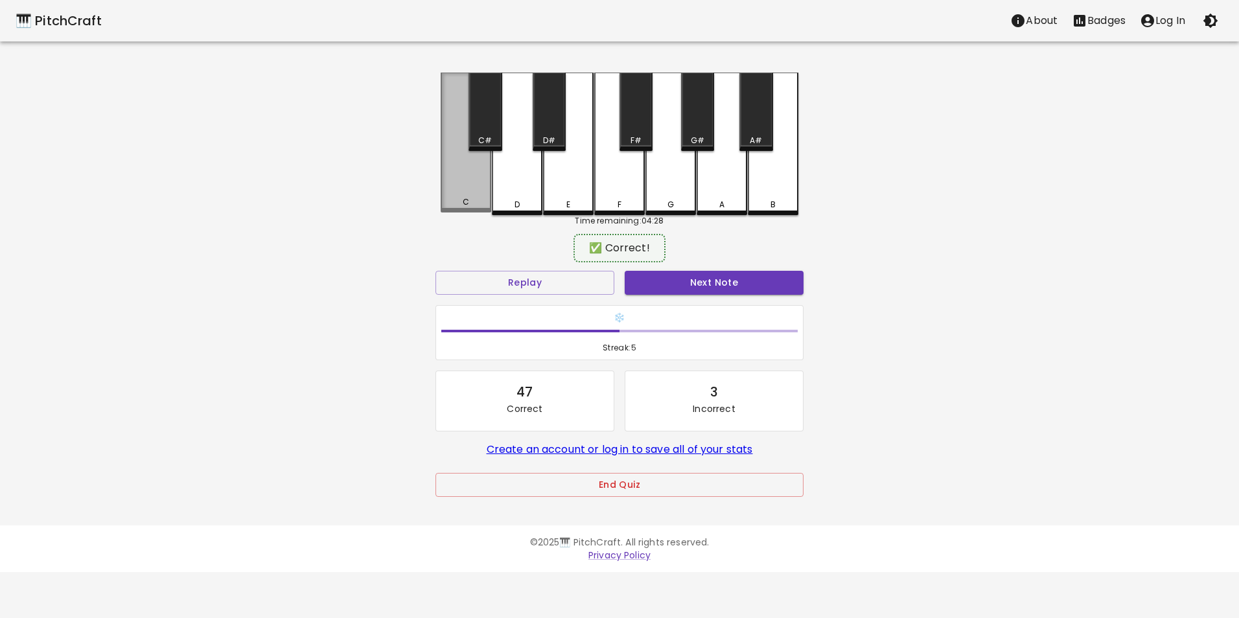
drag, startPoint x: 474, startPoint y: 186, endPoint x: 552, endPoint y: 207, distance: 81.1
click at [476, 188] on div "C" at bounding box center [466, 143] width 51 height 140
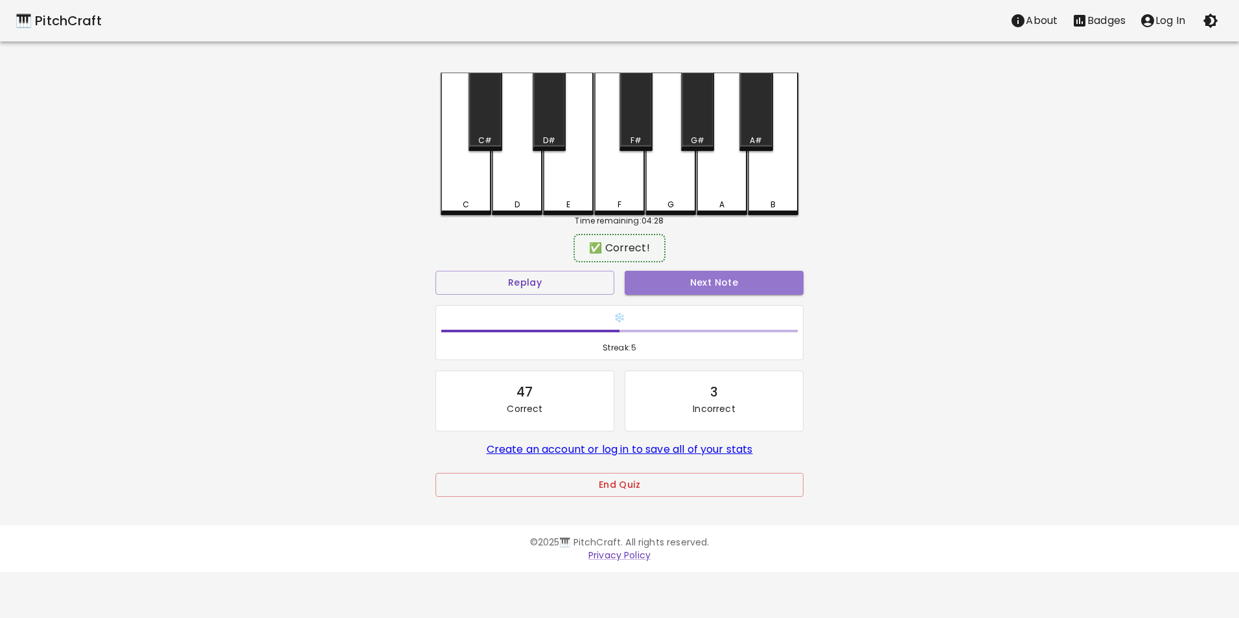
drag, startPoint x: 695, startPoint y: 292, endPoint x: 688, endPoint y: 290, distance: 8.2
click at [694, 292] on button "Next Note" at bounding box center [714, 283] width 179 height 24
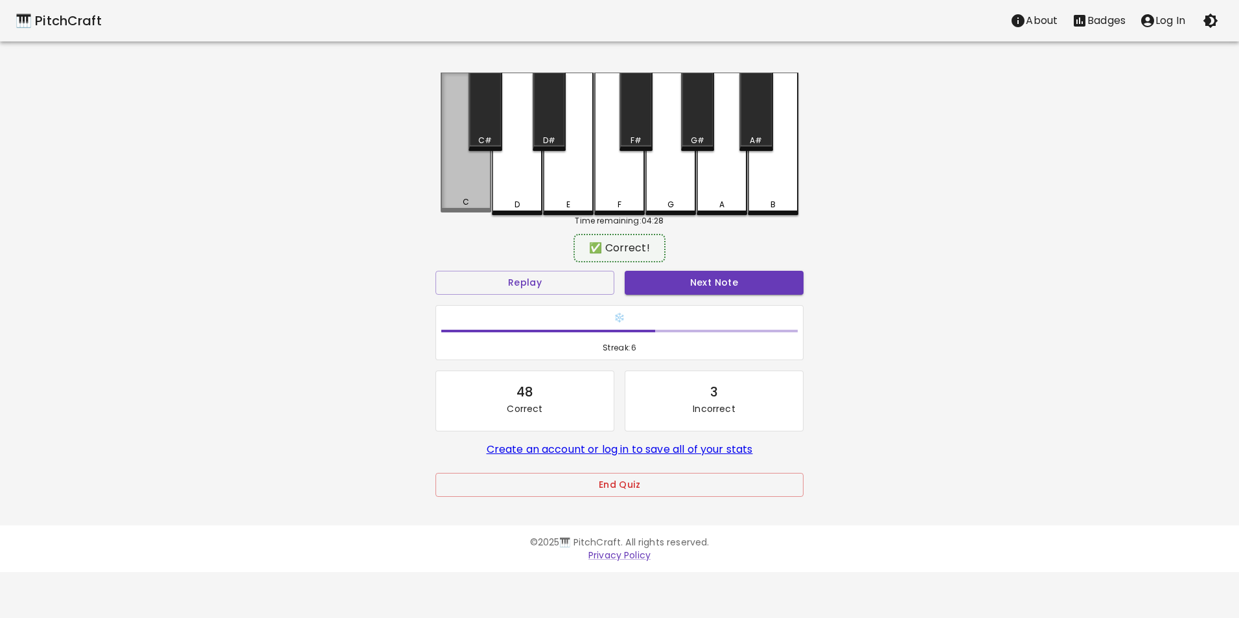
drag, startPoint x: 471, startPoint y: 192, endPoint x: 646, endPoint y: 256, distance: 186.4
click at [476, 192] on div "C" at bounding box center [466, 143] width 51 height 140
click at [723, 287] on button "Next Note" at bounding box center [714, 283] width 179 height 24
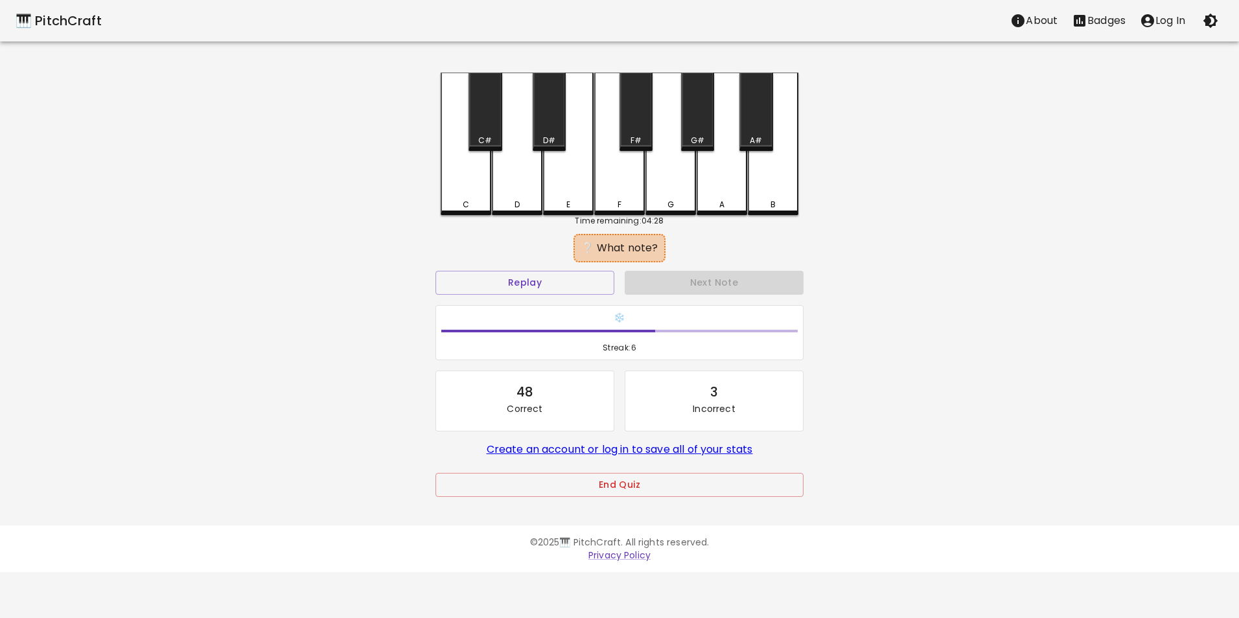
click at [482, 202] on div "C" at bounding box center [466, 205] width 48 height 12
click at [66, 15] on div "🎹 PitchCraft" at bounding box center [59, 20] width 86 height 21
